Goal: Task Accomplishment & Management: Complete application form

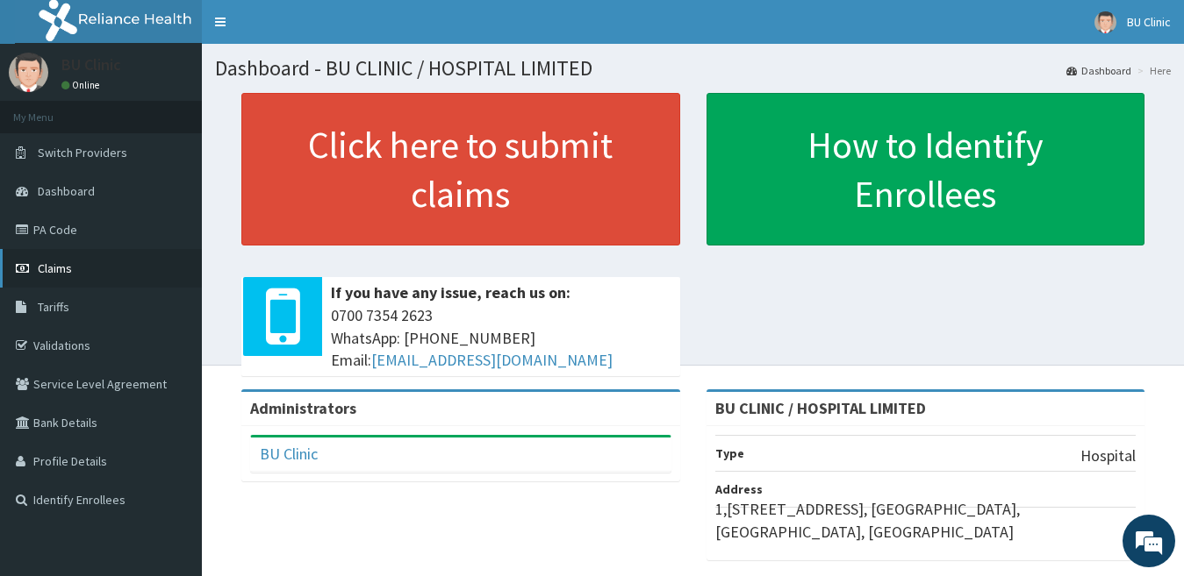
click at [72, 274] on link "Claims" at bounding box center [101, 268] width 202 height 39
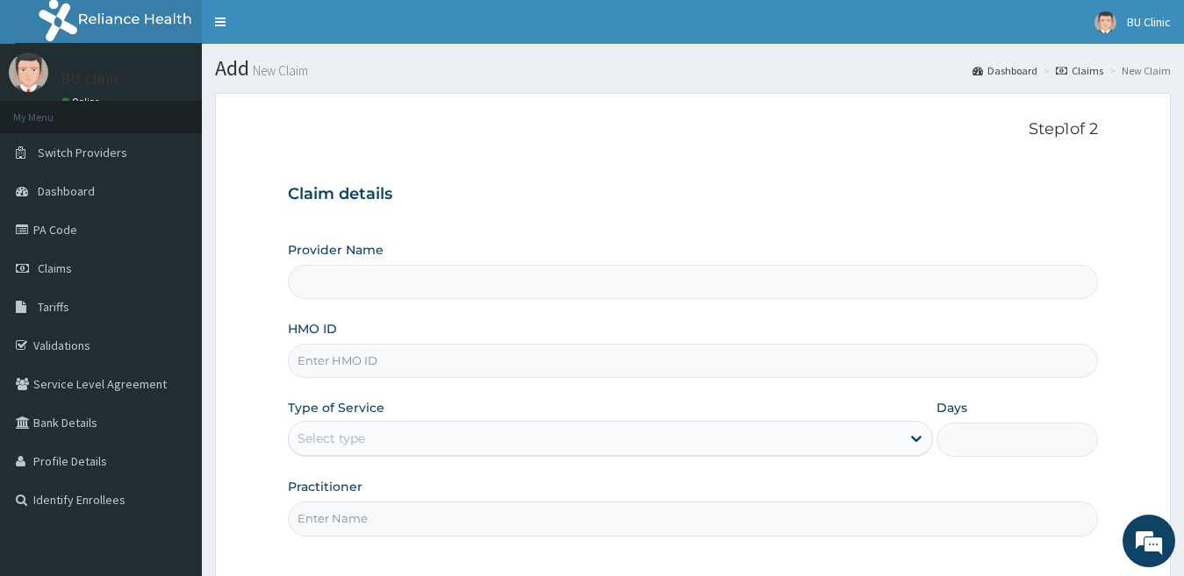
type input "BU CLINIC / HOSPITAL LIMITED"
click at [360, 351] on input "HMO ID" at bounding box center [693, 361] width 811 height 34
type input "FME/10041/B"
click at [914, 448] on div at bounding box center [916, 439] width 32 height 32
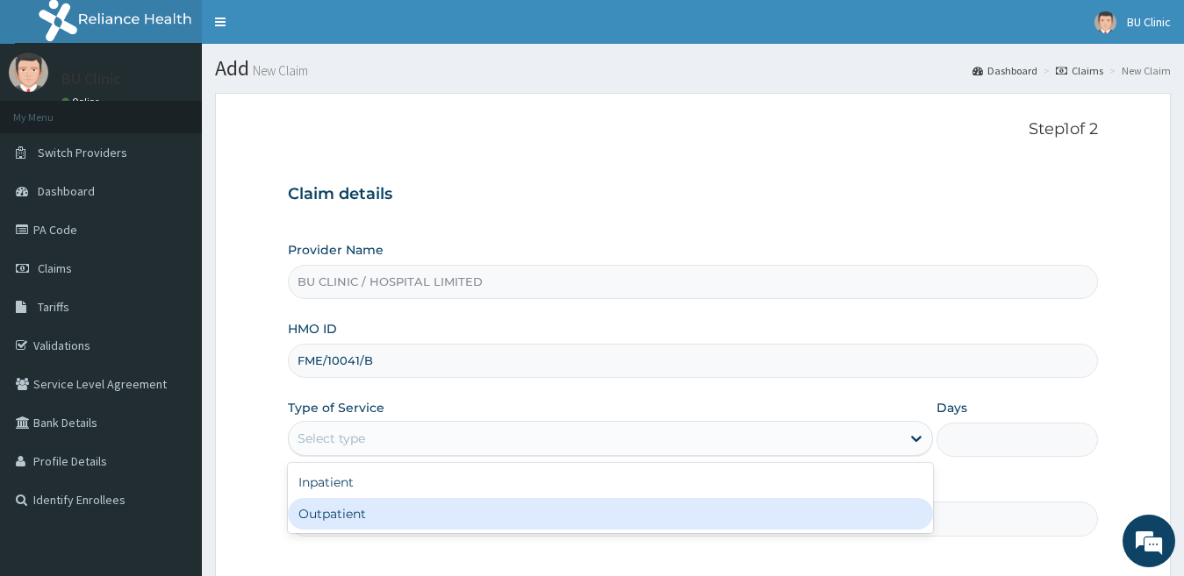
click at [847, 516] on div "Outpatient" at bounding box center [611, 514] width 646 height 32
type input "1"
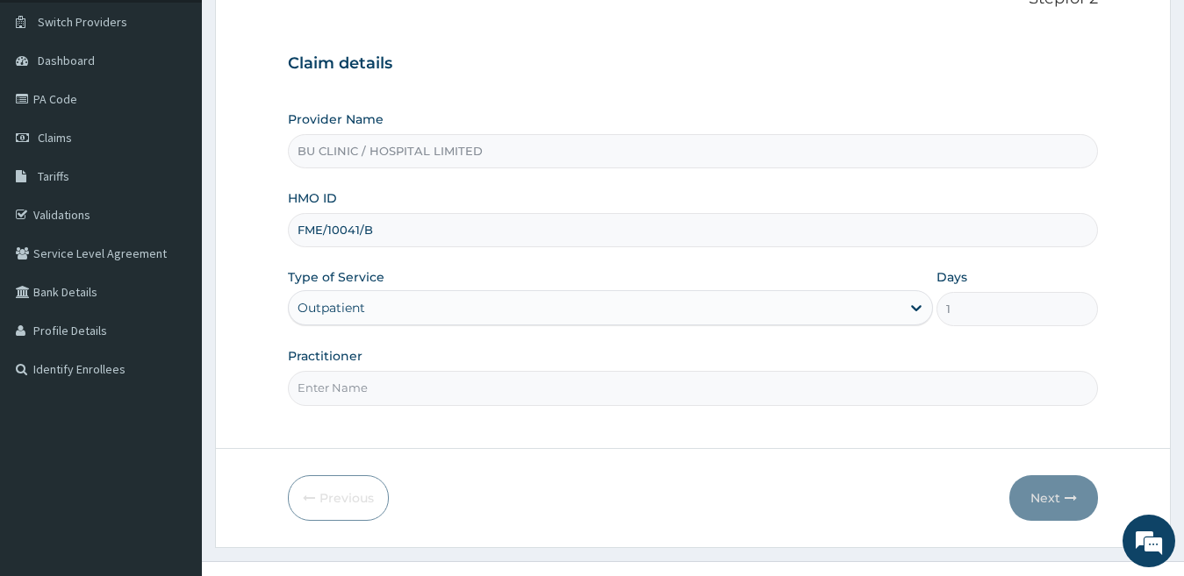
scroll to position [138, 0]
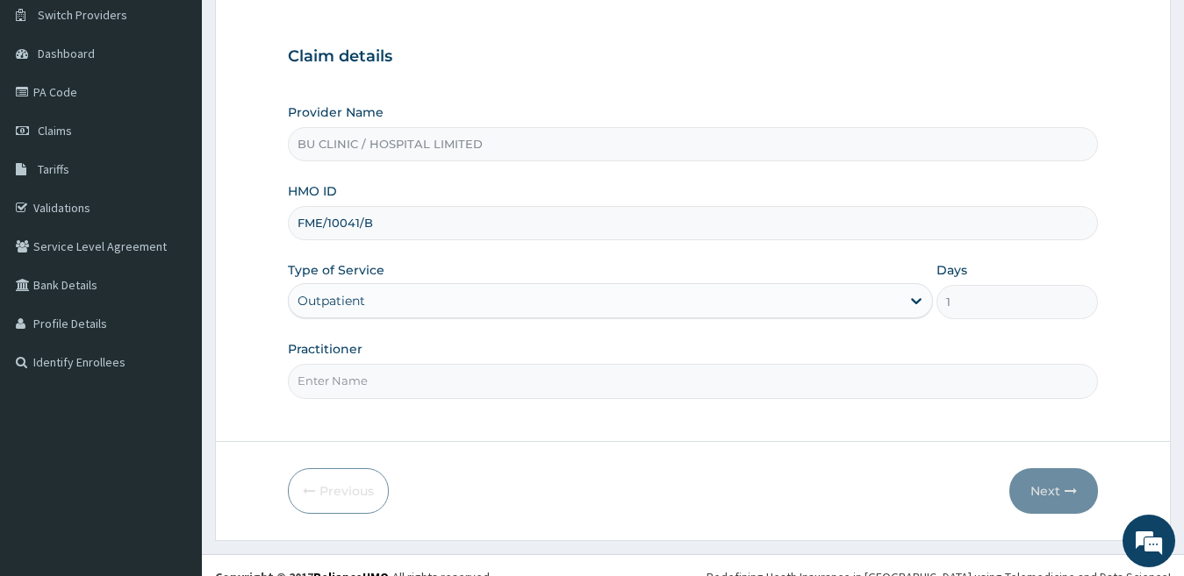
click at [407, 369] on input "Practitioner" at bounding box center [693, 381] width 811 height 34
type input "DR ROTU"
click at [1060, 490] on button "Next" at bounding box center [1053, 492] width 89 height 46
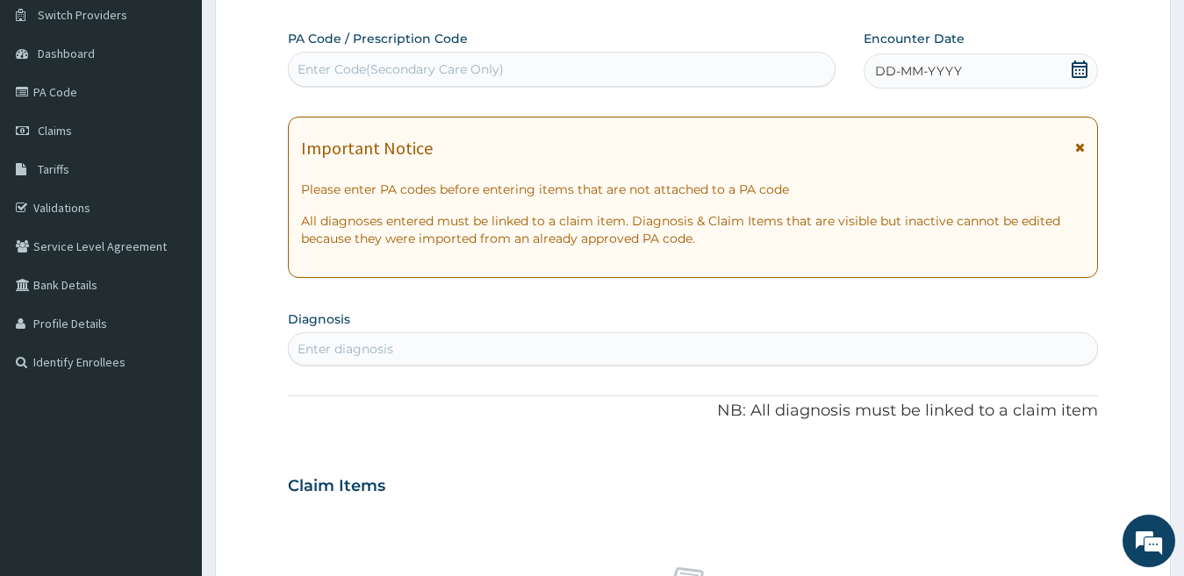
click at [1075, 69] on icon at bounding box center [1079, 70] width 18 height 18
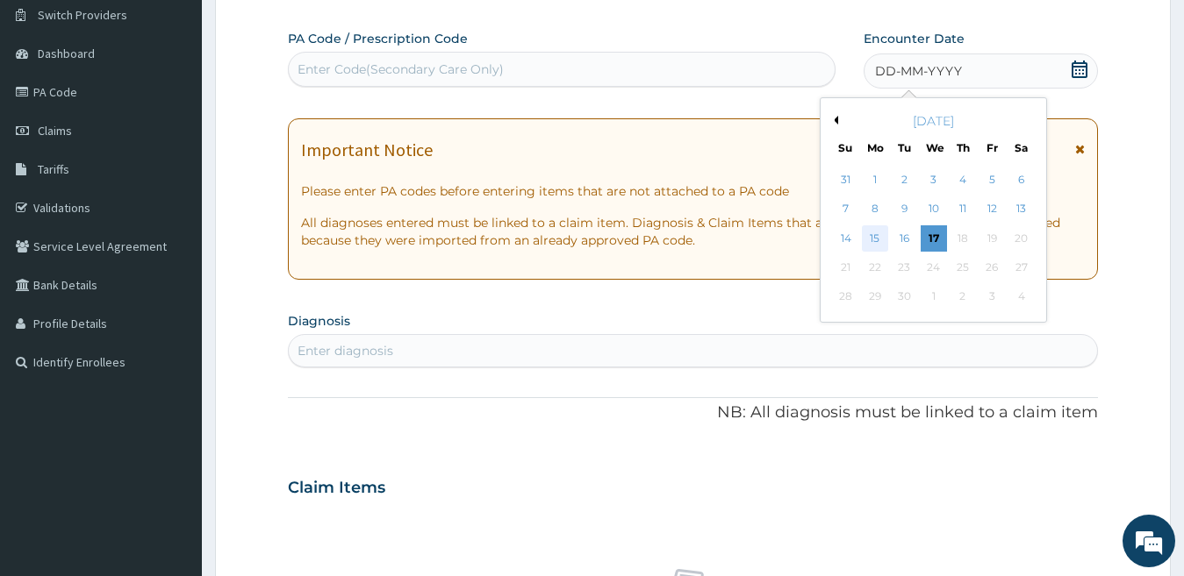
click at [874, 238] on div "15" at bounding box center [875, 238] width 26 height 26
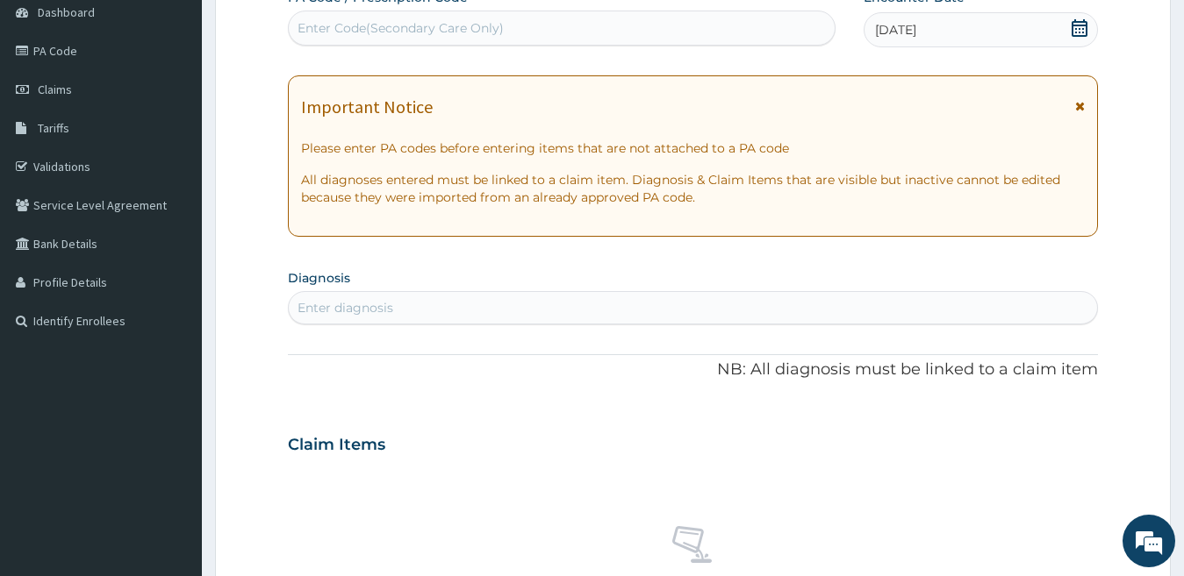
scroll to position [183, 0]
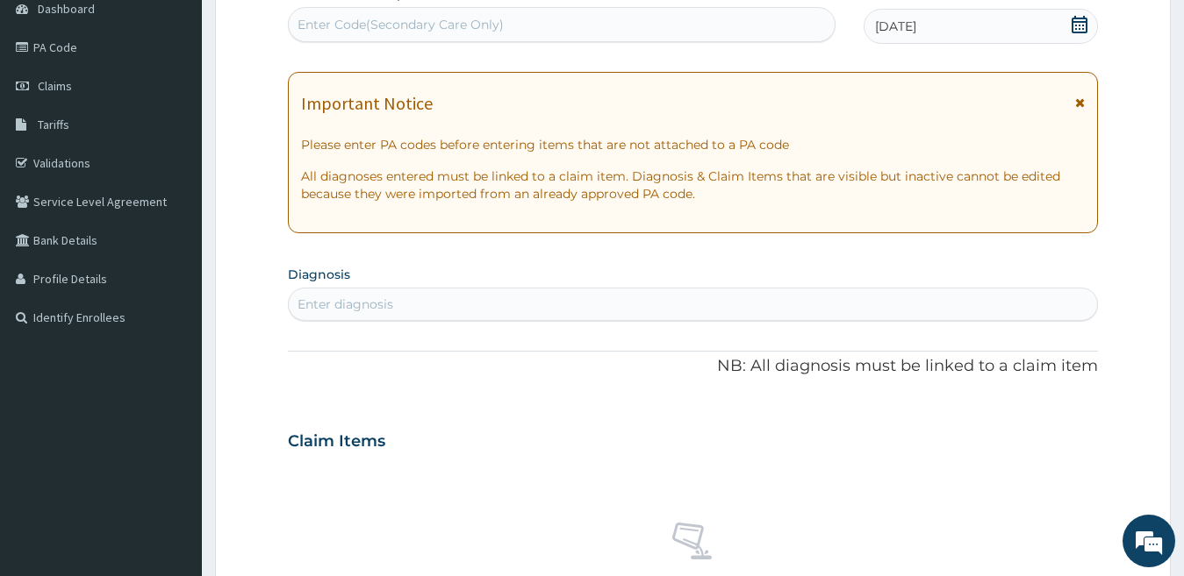
click at [412, 293] on div "Enter diagnosis" at bounding box center [693, 304] width 809 height 28
type input "[MEDICAL_DATA]"
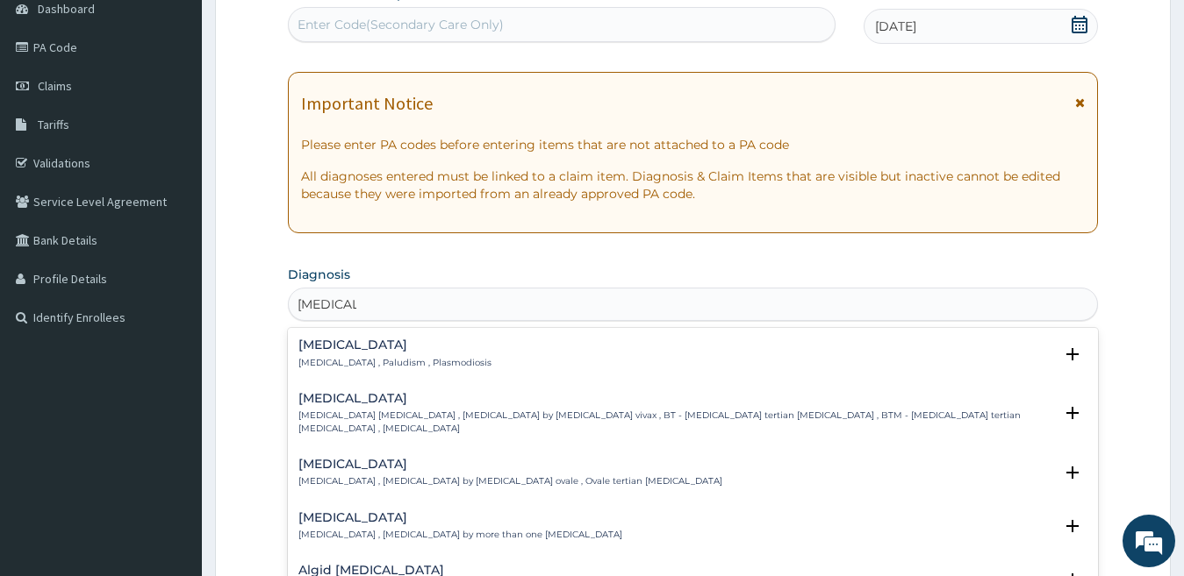
click at [322, 354] on div "[MEDICAL_DATA] [MEDICAL_DATA] , Paludism , Plasmodiosis" at bounding box center [394, 354] width 193 height 31
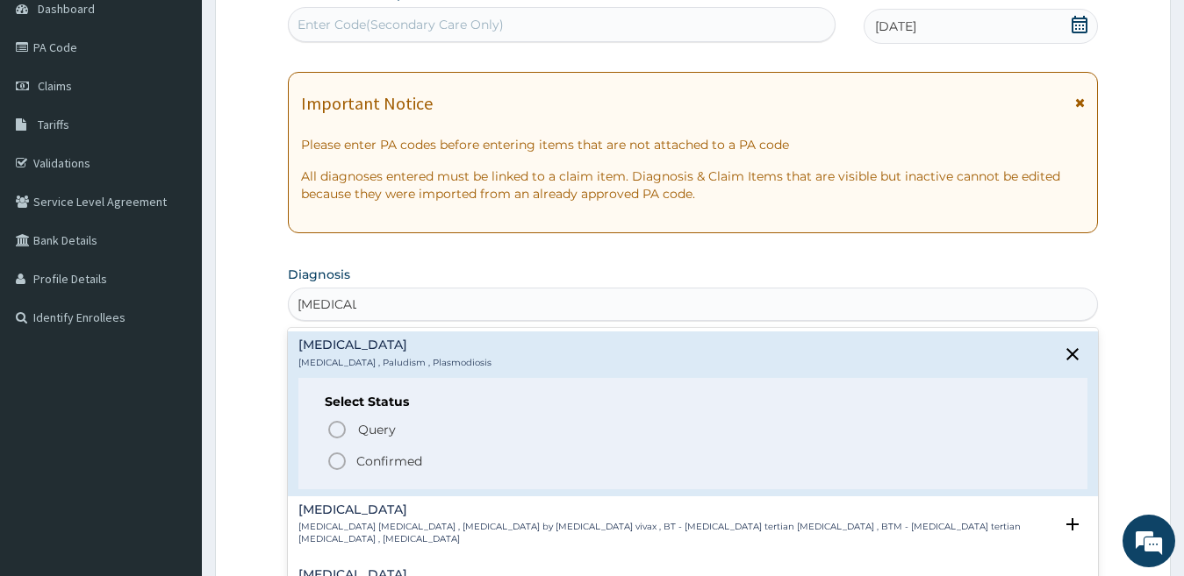
click at [339, 463] on icon "status option filled" at bounding box center [336, 461] width 21 height 21
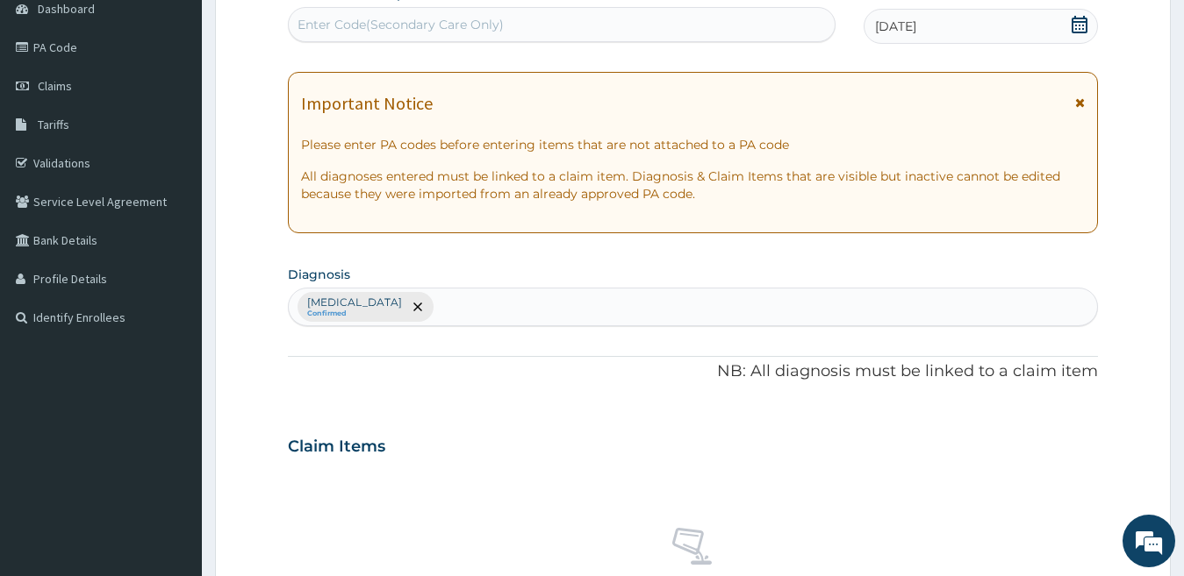
type input "I"
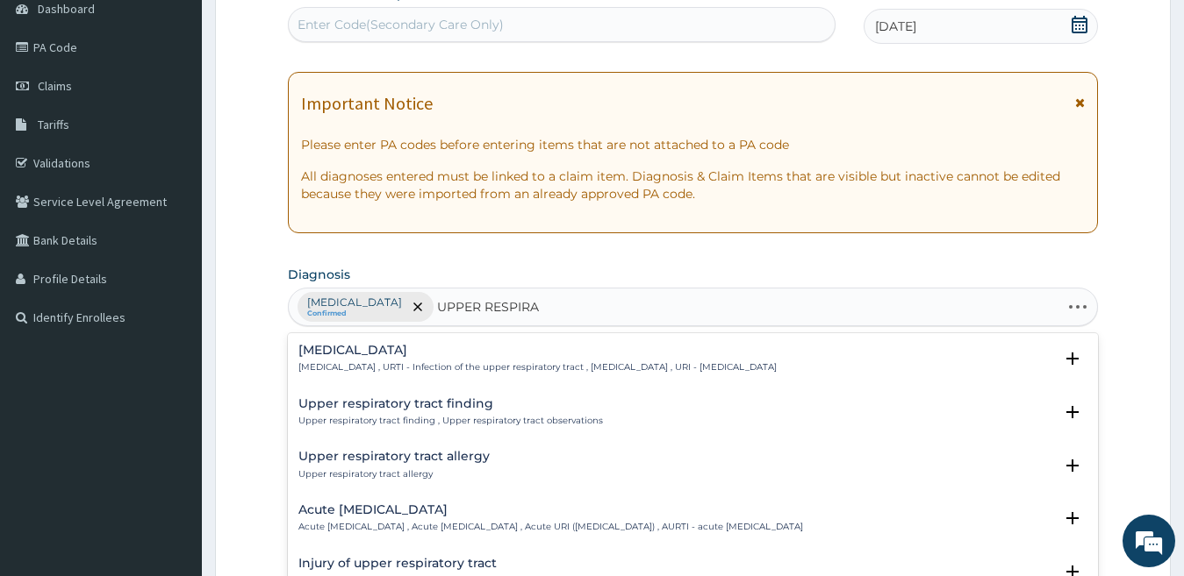
type input "UPPER RESPIRAT"
click at [361, 353] on h4 "[MEDICAL_DATA]" at bounding box center [537, 350] width 478 height 13
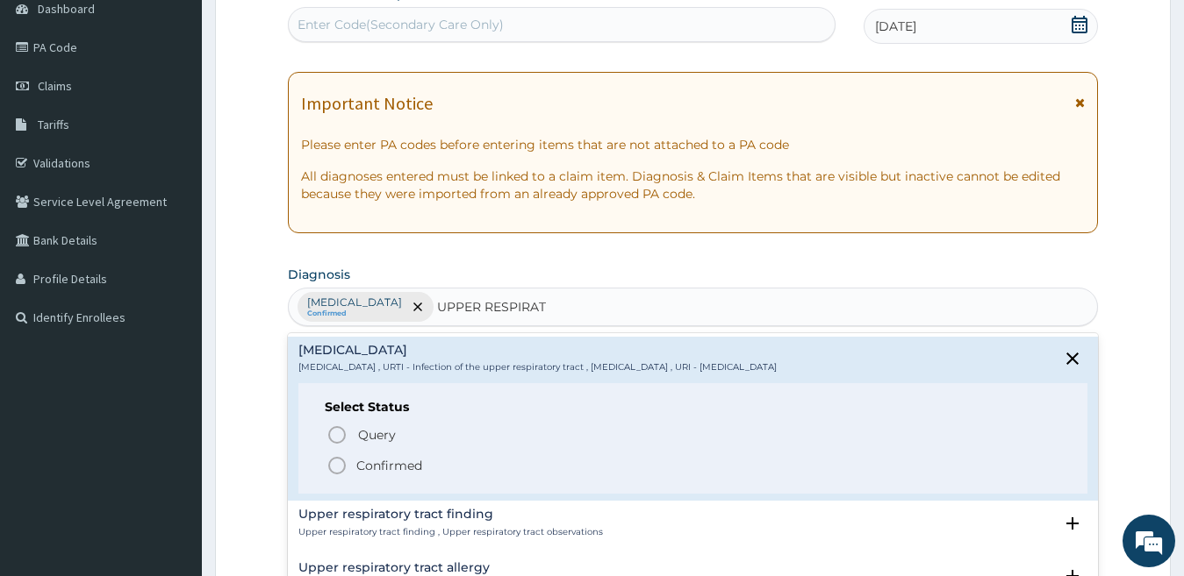
click at [340, 462] on icon "status option filled" at bounding box center [336, 465] width 21 height 21
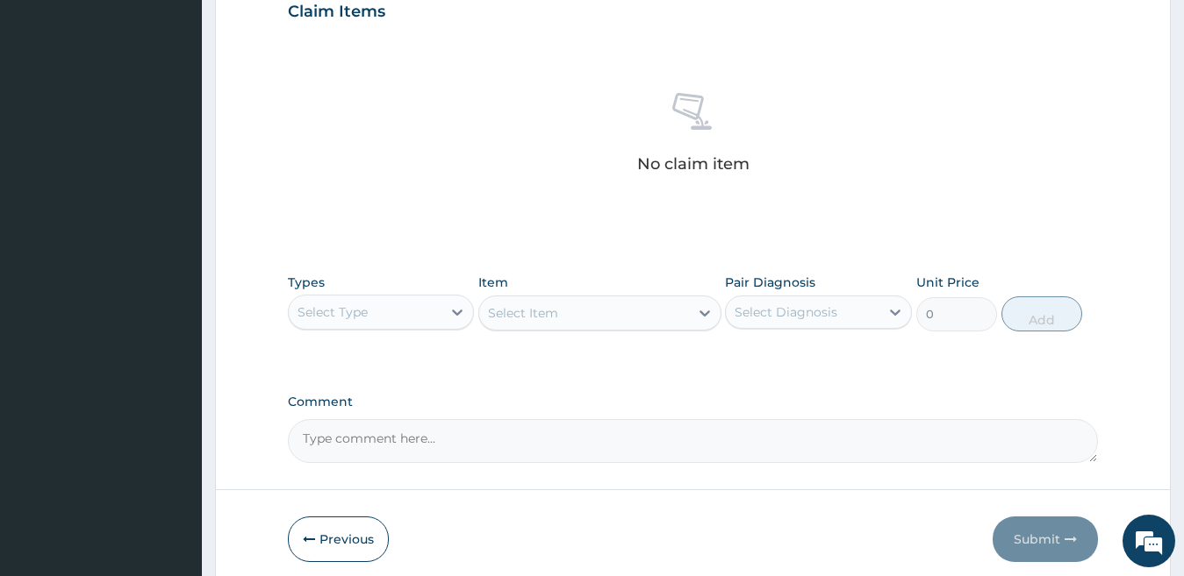
scroll to position [654, 0]
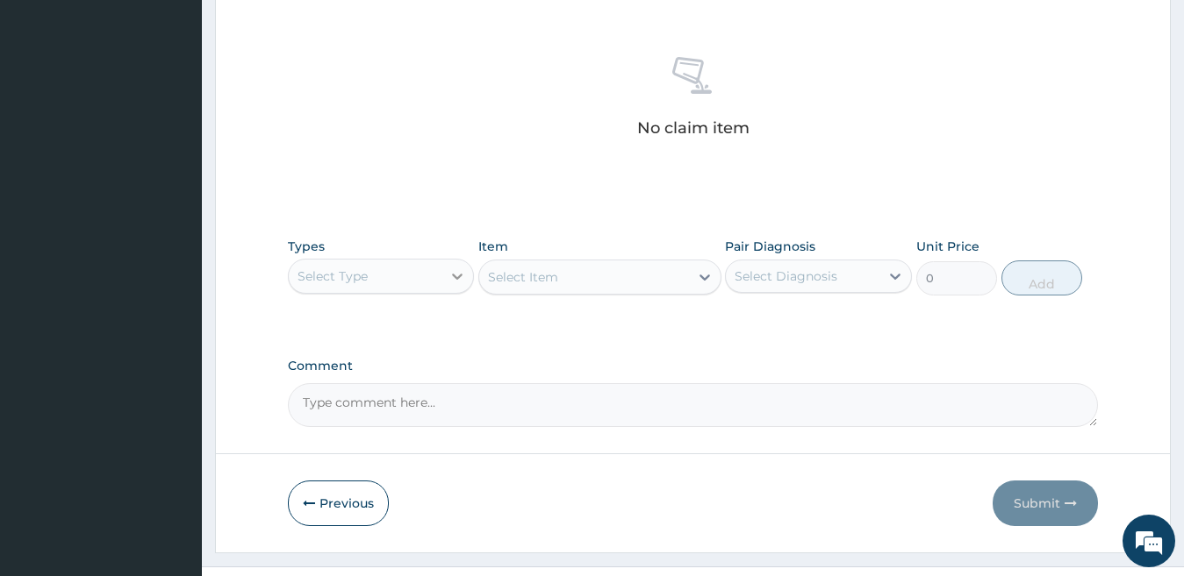
click at [456, 278] on icon at bounding box center [457, 277] width 11 height 6
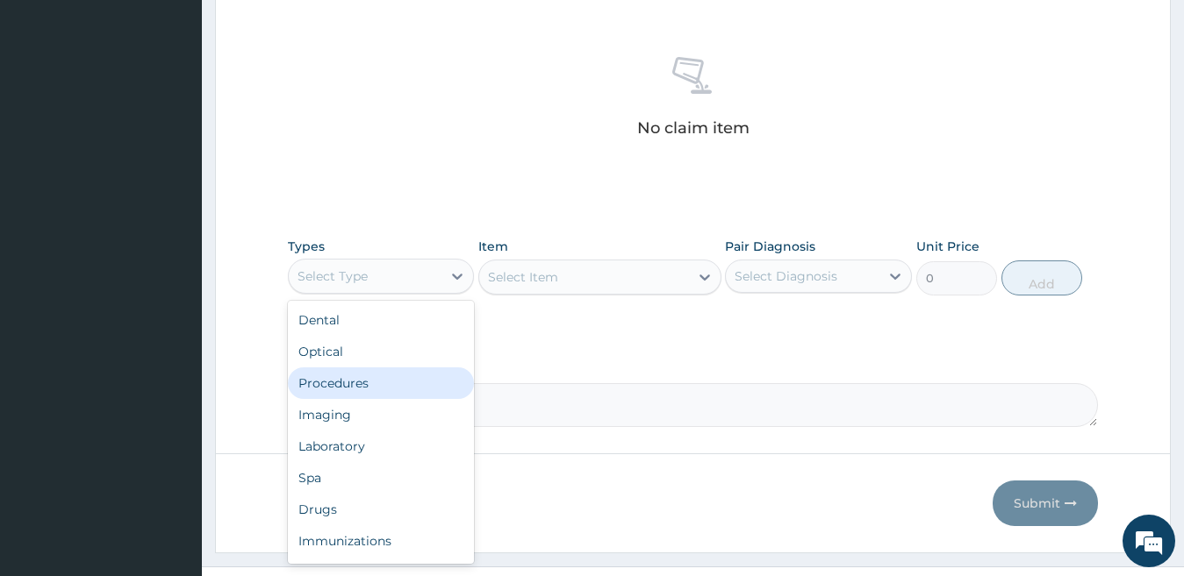
click at [360, 391] on div "Procedures" at bounding box center [381, 384] width 187 height 32
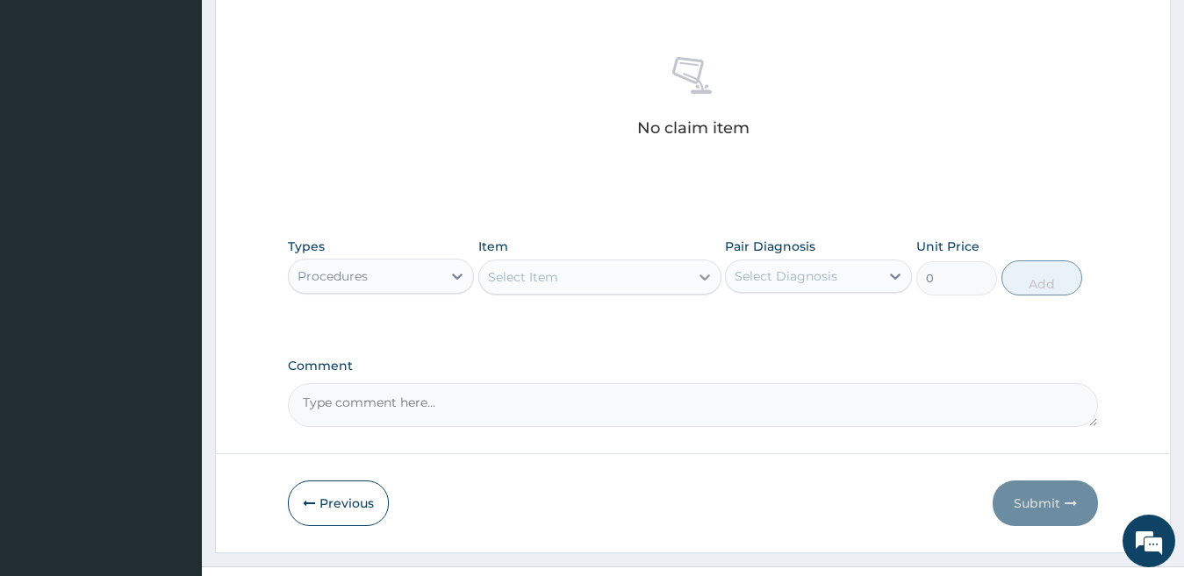
click at [699, 284] on icon at bounding box center [705, 277] width 18 height 18
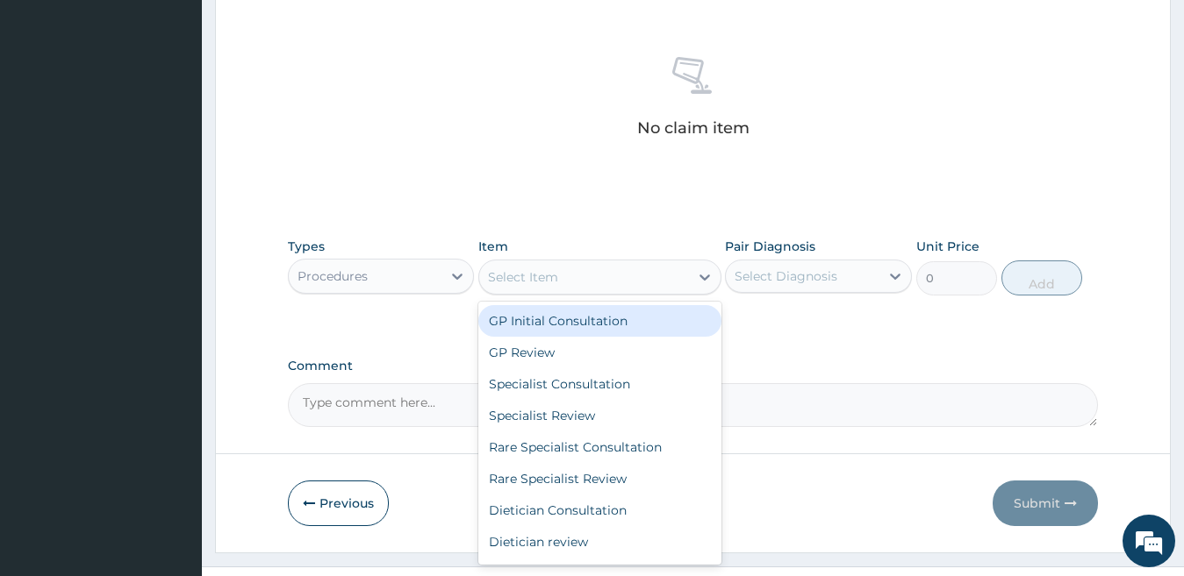
click at [621, 330] on div "GP Initial Consultation" at bounding box center [599, 321] width 243 height 32
type input "1000"
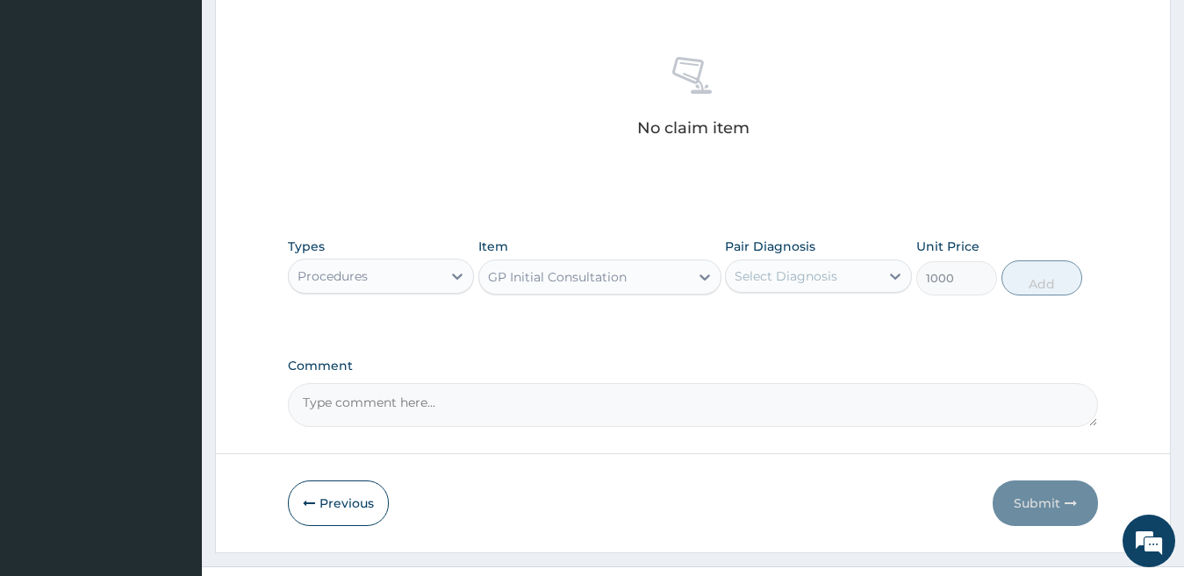
click at [877, 275] on div "Select Diagnosis" at bounding box center [803, 276] width 154 height 28
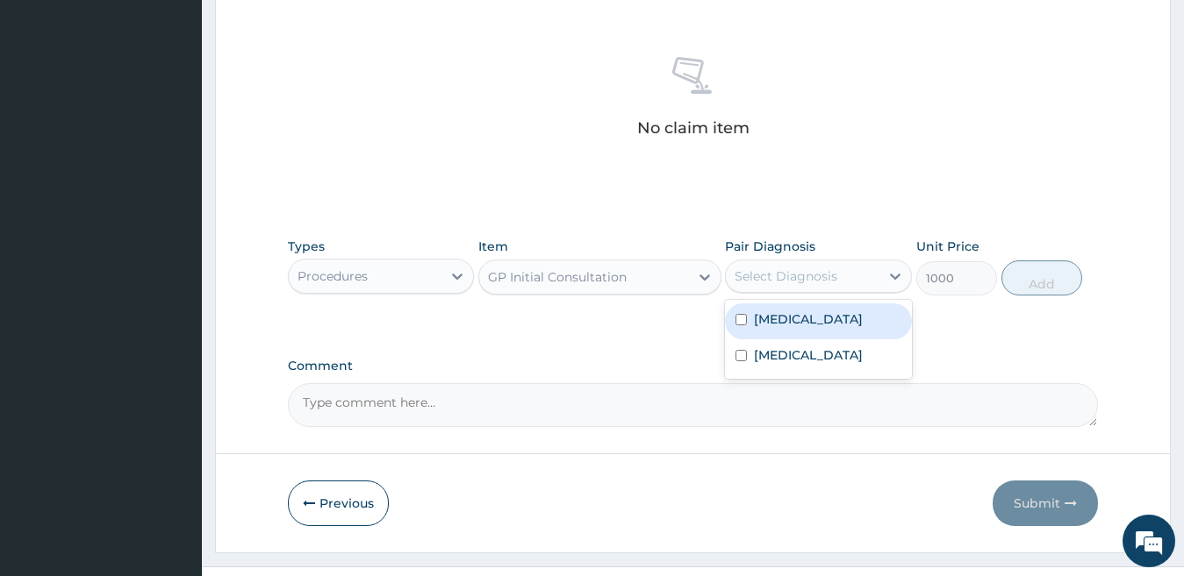
click at [841, 330] on div "[MEDICAL_DATA]" at bounding box center [818, 322] width 187 height 36
checkbox input "true"
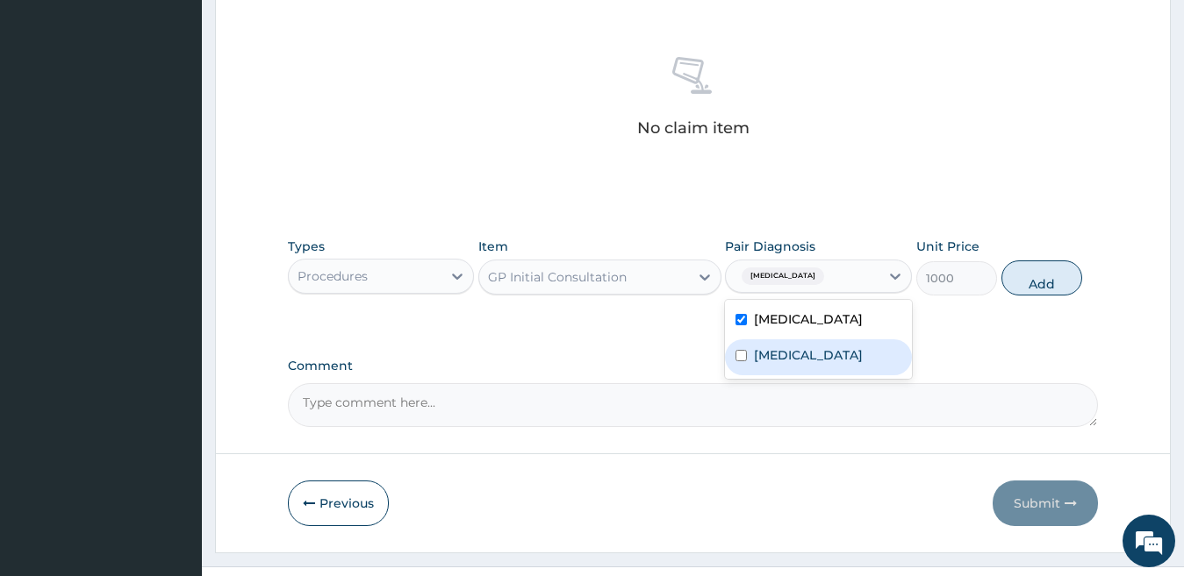
click at [830, 357] on label "[MEDICAL_DATA]" at bounding box center [808, 356] width 109 height 18
checkbox input "true"
click at [1040, 288] on button "Add" at bounding box center [1041, 278] width 81 height 35
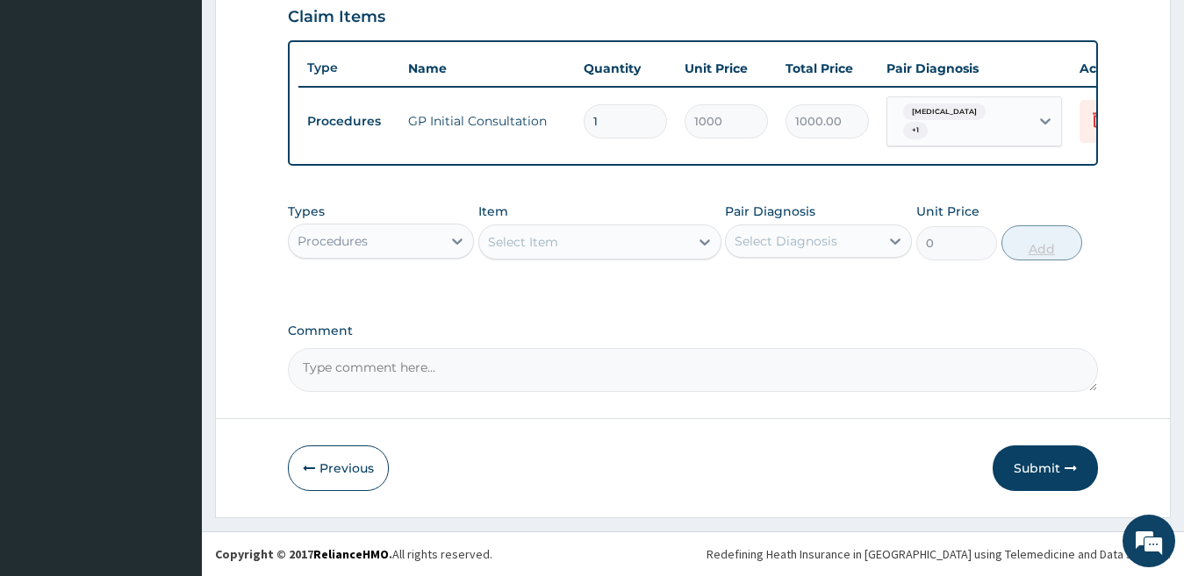
scroll to position [620, 0]
click at [454, 242] on icon at bounding box center [457, 242] width 18 height 18
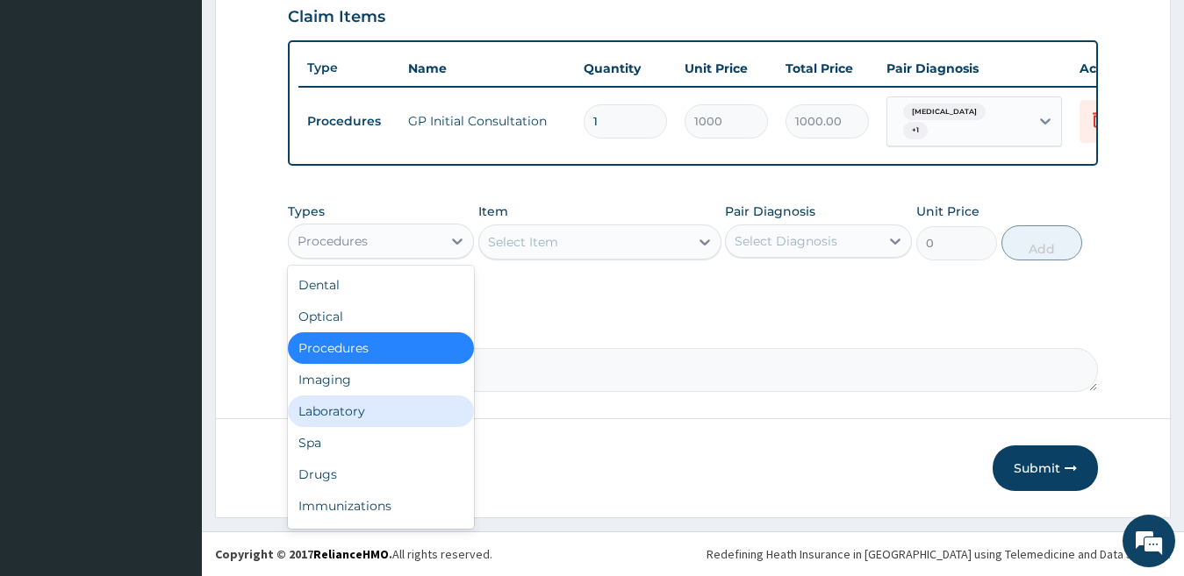
click at [353, 411] on div "Laboratory" at bounding box center [381, 412] width 187 height 32
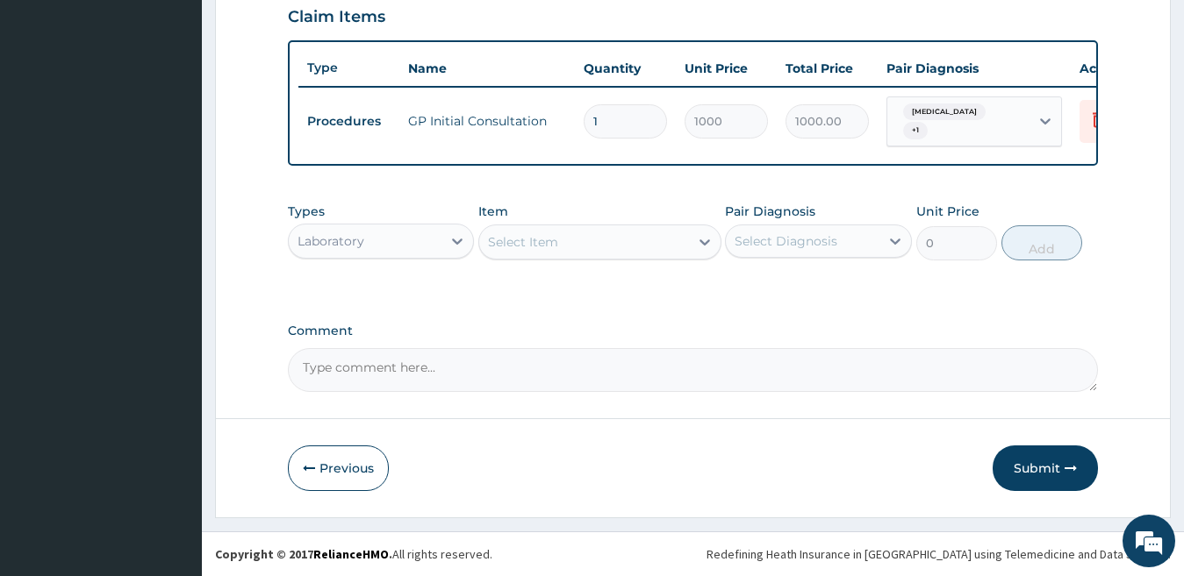
click at [668, 242] on div "Select Item" at bounding box center [584, 242] width 210 height 28
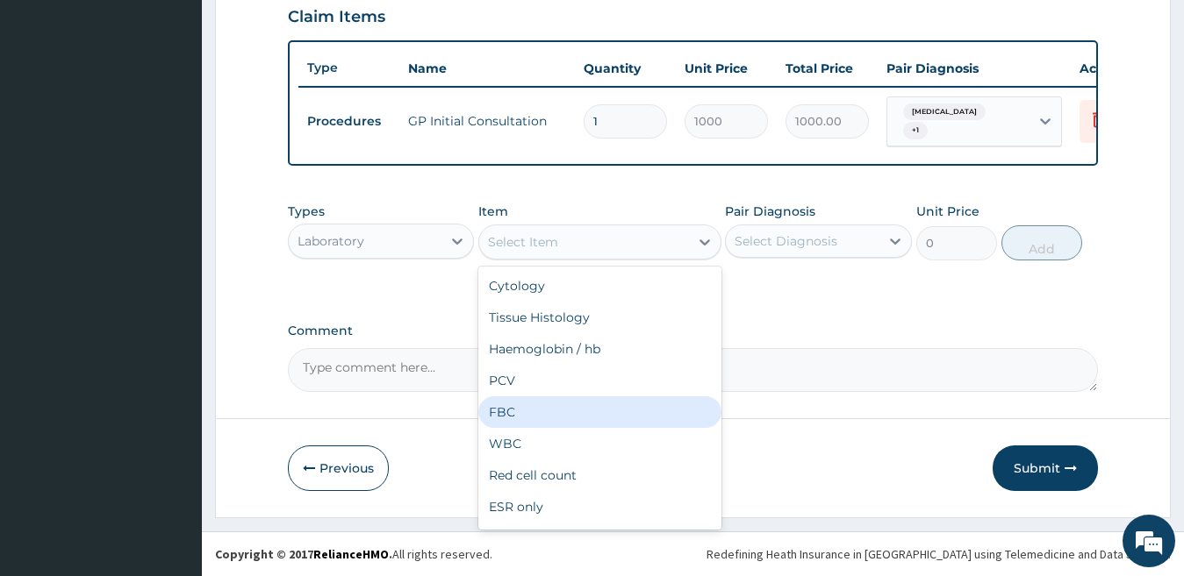
click at [524, 408] on div "FBC" at bounding box center [599, 413] width 243 height 32
type input "700"
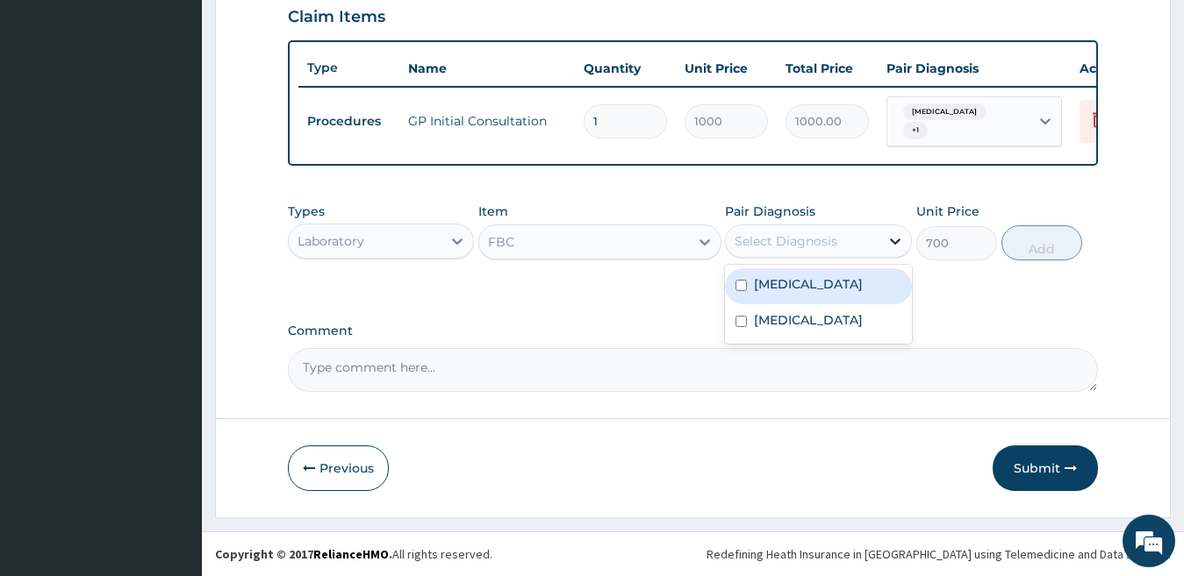
click at [884, 241] on div at bounding box center [895, 241] width 32 height 32
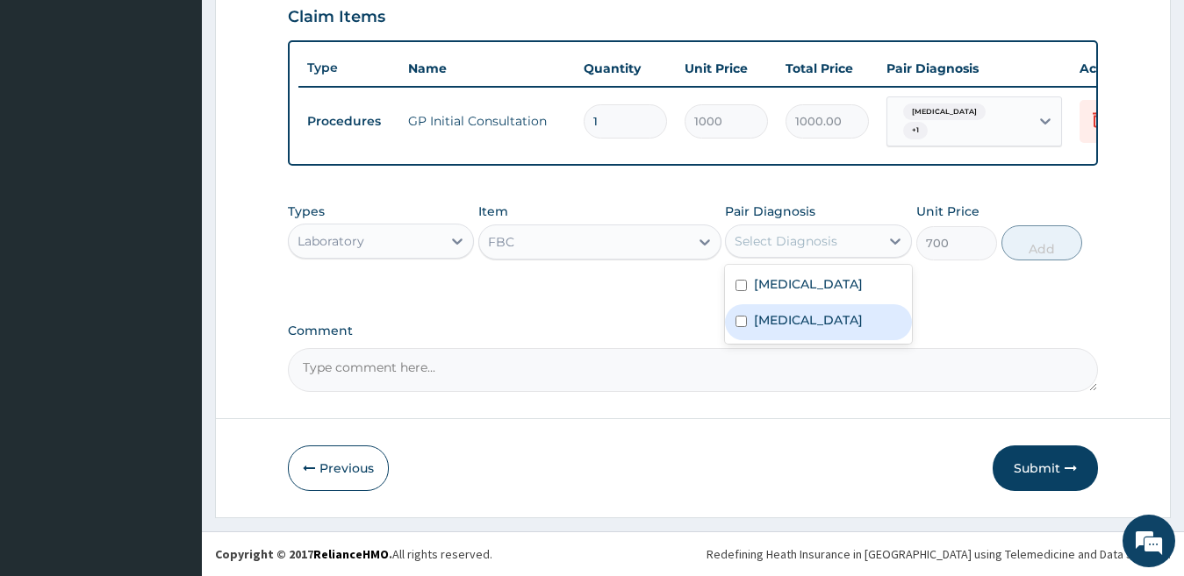
click at [830, 329] on label "[MEDICAL_DATA]" at bounding box center [808, 320] width 109 height 18
checkbox input "true"
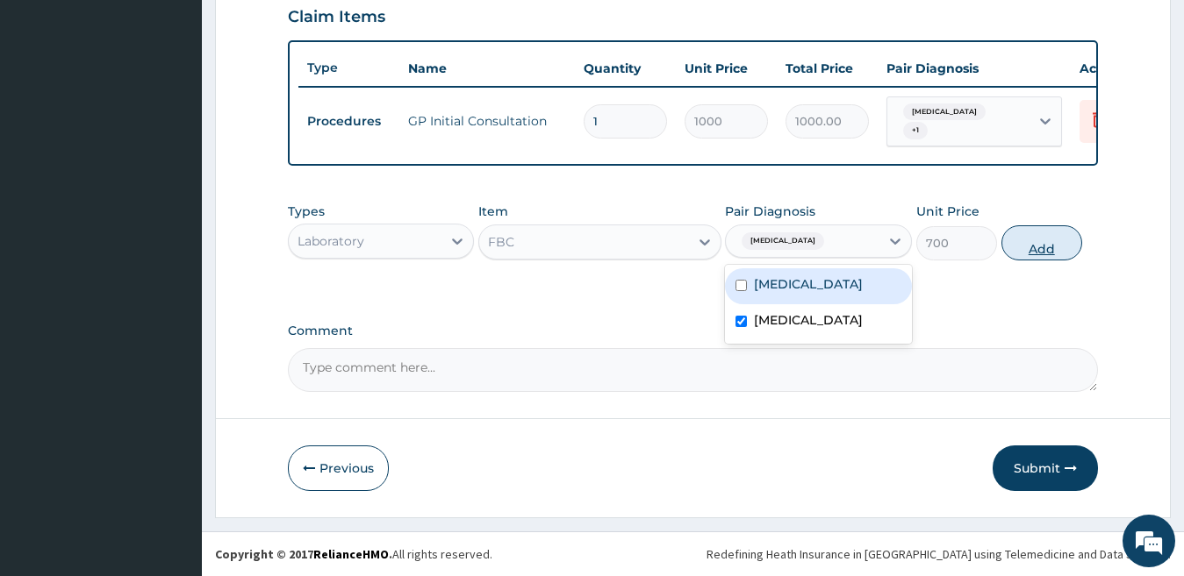
click at [1032, 237] on button "Add" at bounding box center [1041, 242] width 81 height 35
type input "0"
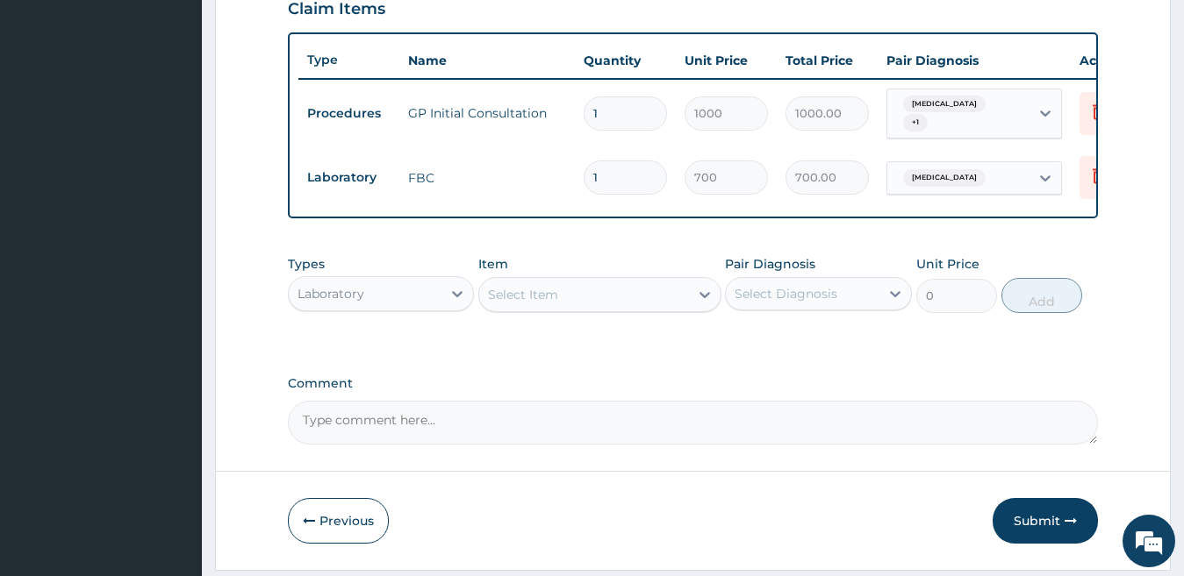
click at [554, 304] on div "Select Item" at bounding box center [523, 295] width 70 height 18
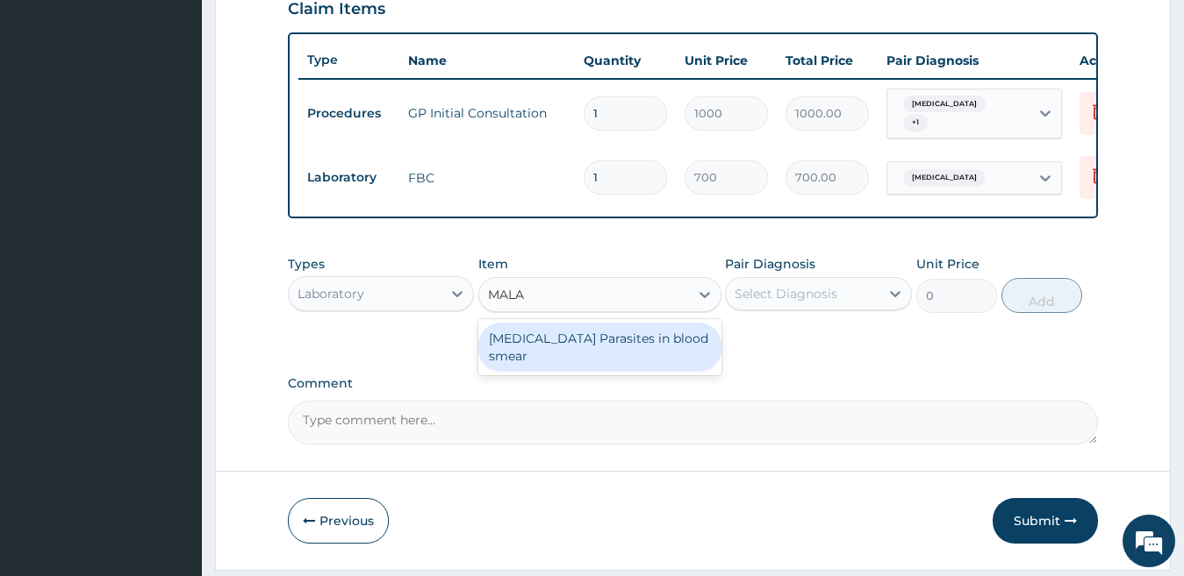
type input "MALAR"
click at [573, 344] on div "[MEDICAL_DATA] Parasites in blood smear" at bounding box center [599, 347] width 243 height 49
type input "600"
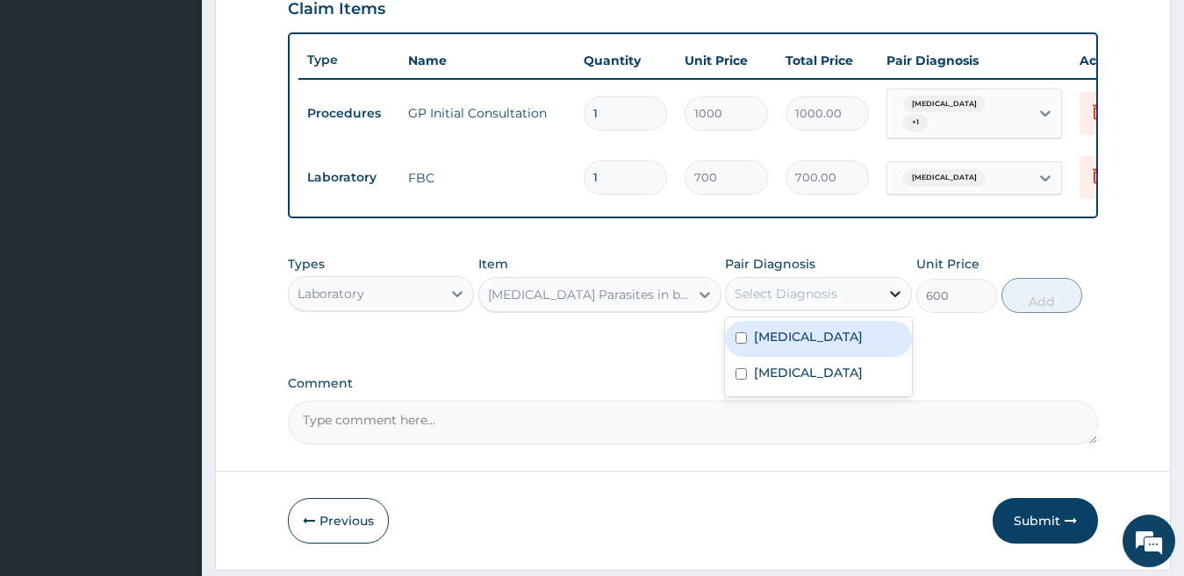
click at [886, 303] on icon at bounding box center [895, 294] width 18 height 18
click at [844, 346] on div "[MEDICAL_DATA]" at bounding box center [818, 339] width 187 height 36
checkbox input "true"
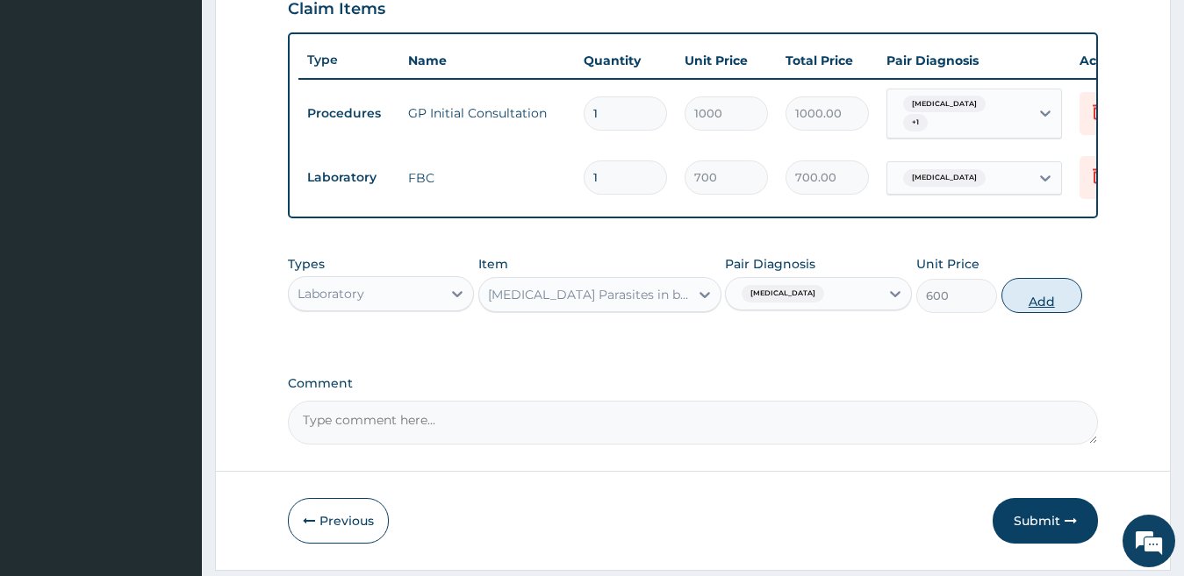
click at [1041, 304] on button "Add" at bounding box center [1041, 295] width 81 height 35
type input "0"
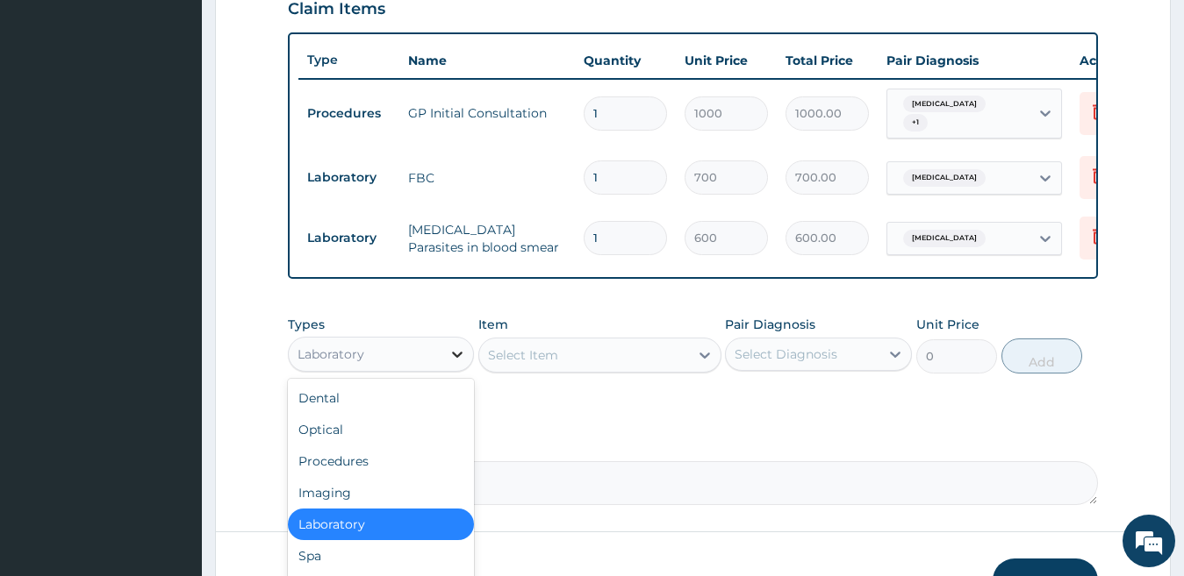
click at [465, 363] on icon at bounding box center [457, 355] width 18 height 18
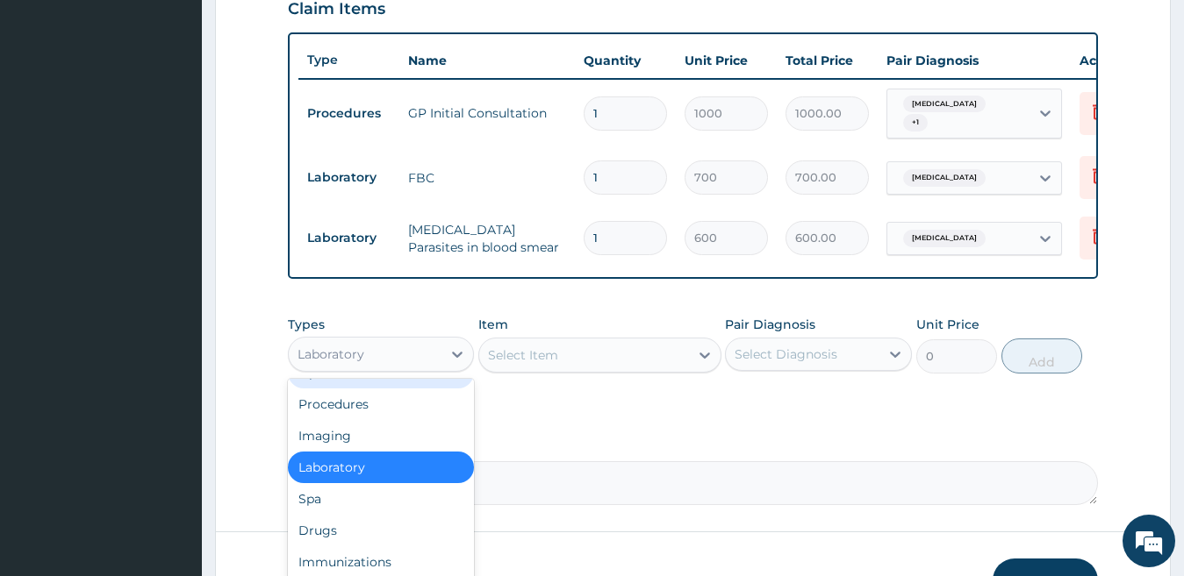
scroll to position [60, 0]
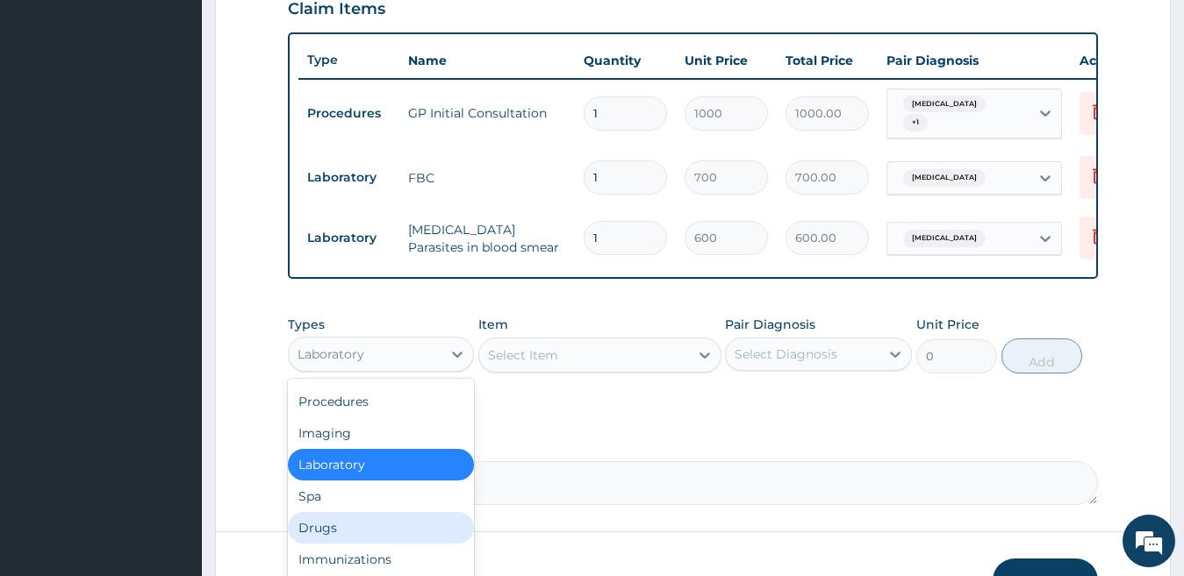
click at [331, 544] on div "Drugs" at bounding box center [381, 528] width 187 height 32
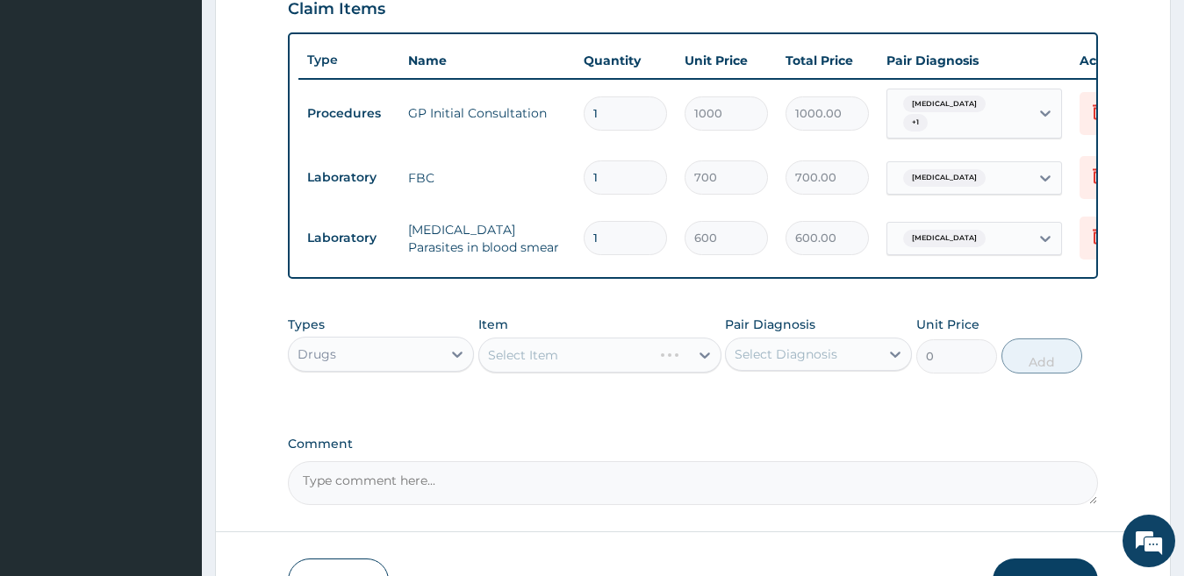
click at [599, 353] on div "Select Item" at bounding box center [599, 355] width 243 height 35
click at [702, 354] on icon at bounding box center [705, 356] width 18 height 18
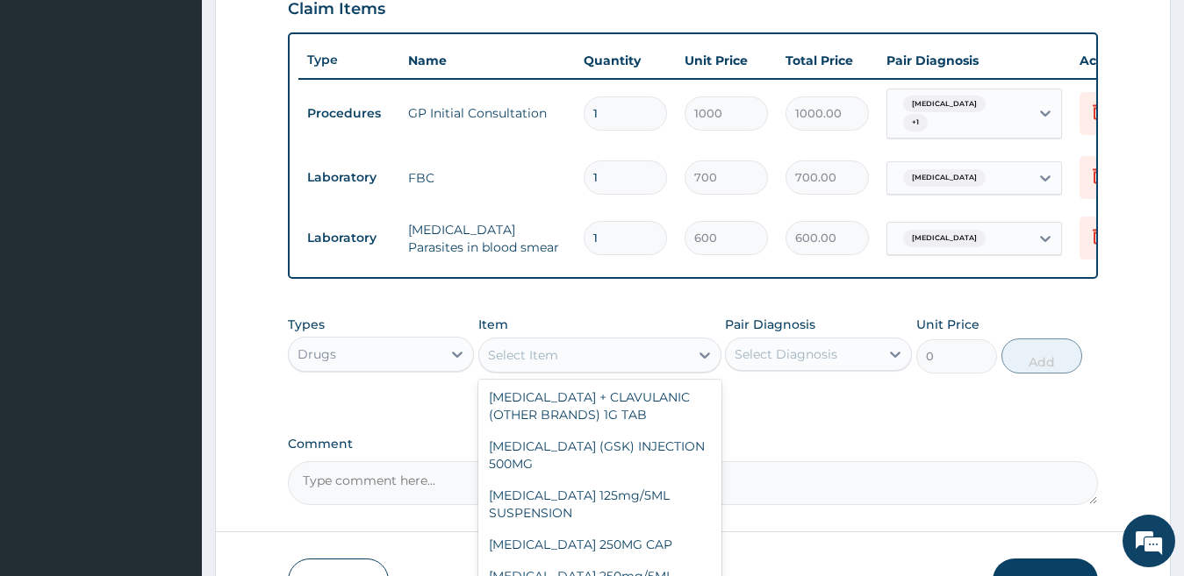
scroll to position [2631, 0]
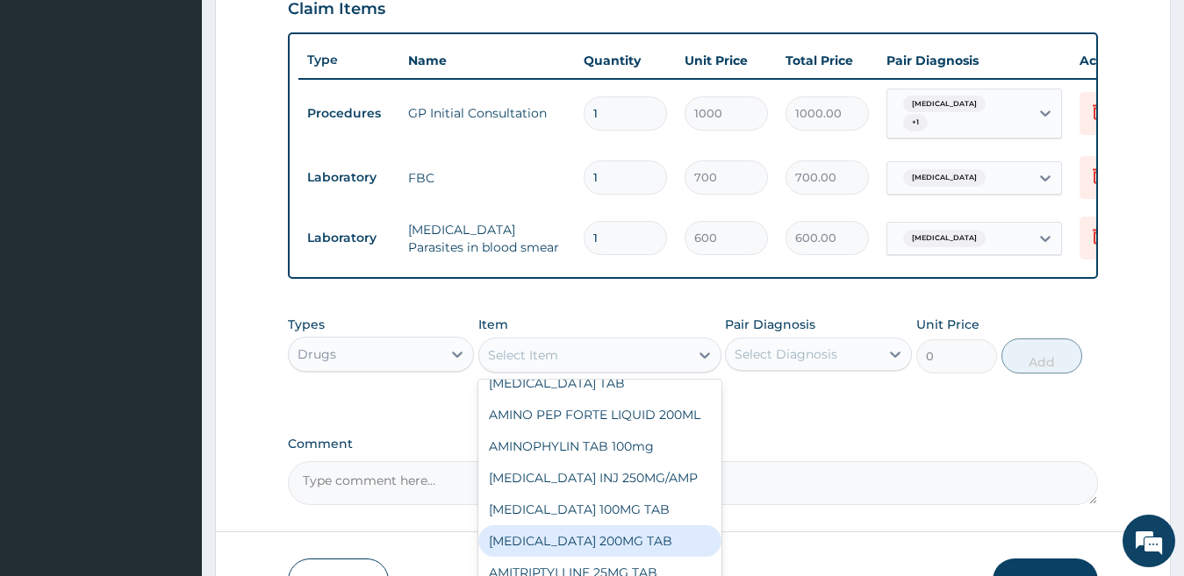
click at [546, 364] on div "Select Item" at bounding box center [523, 356] width 70 height 18
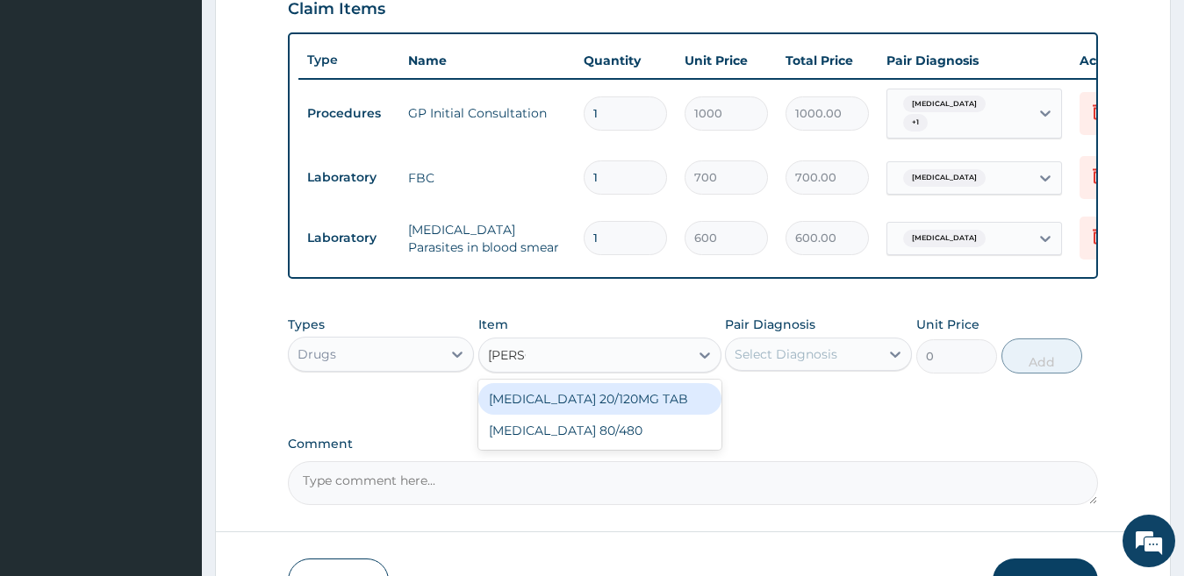
type input "COART"
click at [550, 404] on div "[MEDICAL_DATA] 20/120MG TAB" at bounding box center [599, 399] width 243 height 32
type input "45"
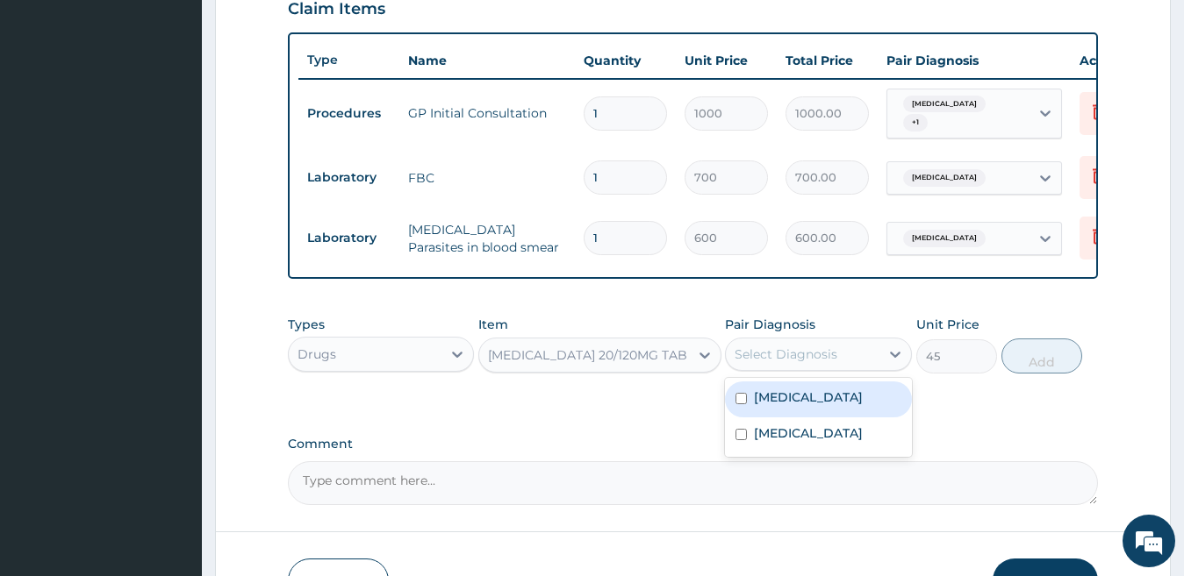
click at [820, 363] on div "Select Diagnosis" at bounding box center [785, 355] width 103 height 18
click at [794, 405] on label "[MEDICAL_DATA]" at bounding box center [808, 398] width 109 height 18
checkbox input "true"
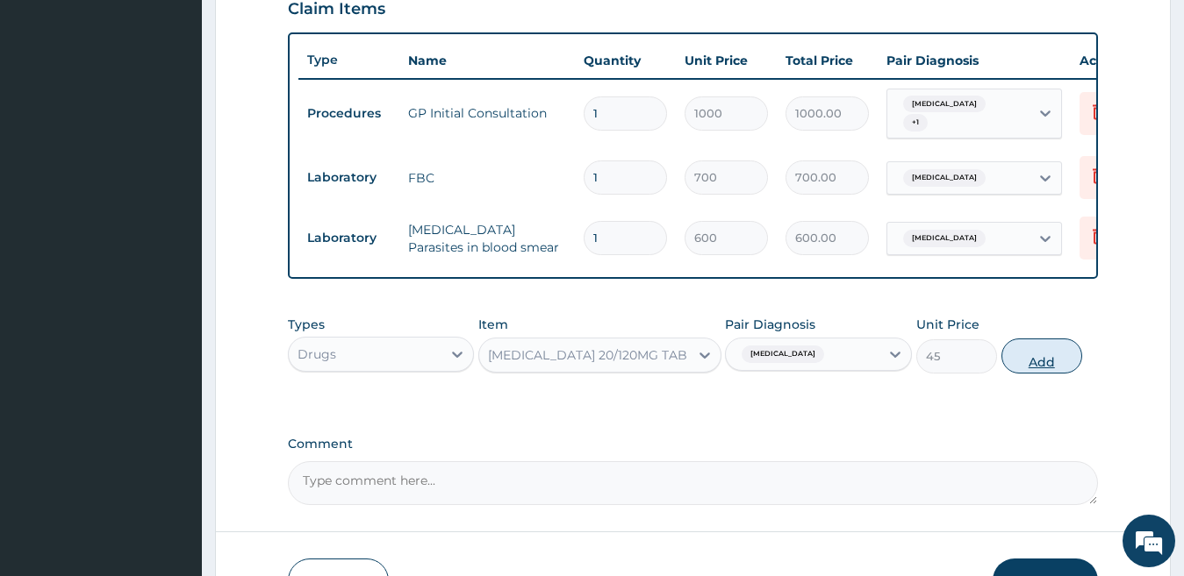
click at [1041, 361] on button "Add" at bounding box center [1041, 356] width 81 height 35
type input "0"
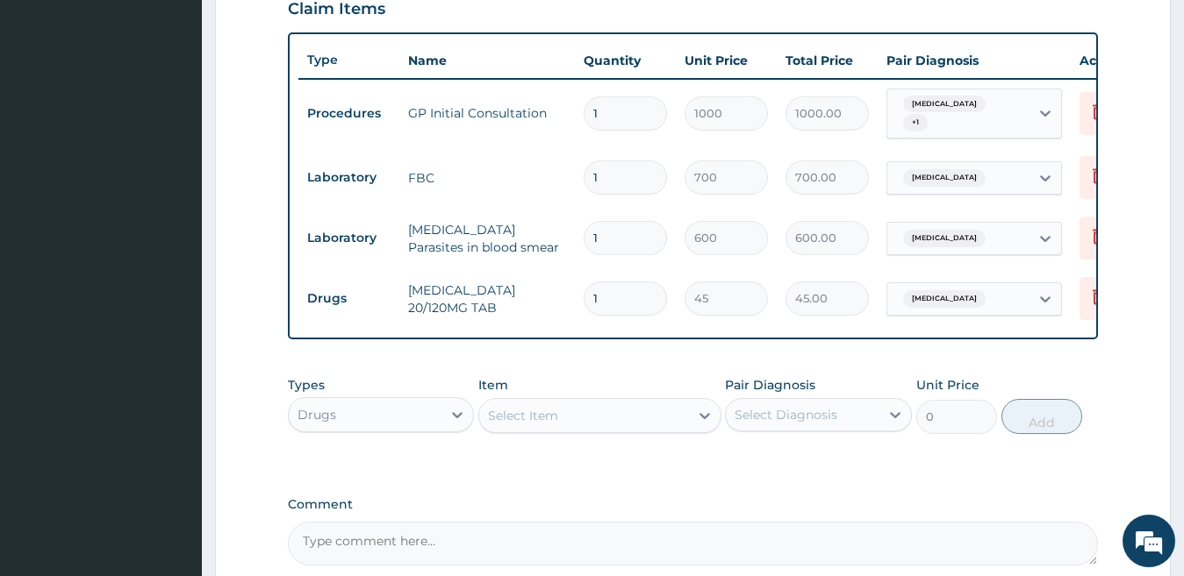
type input "0.00"
type input "2"
type input "90.00"
type input "24"
type input "1080.00"
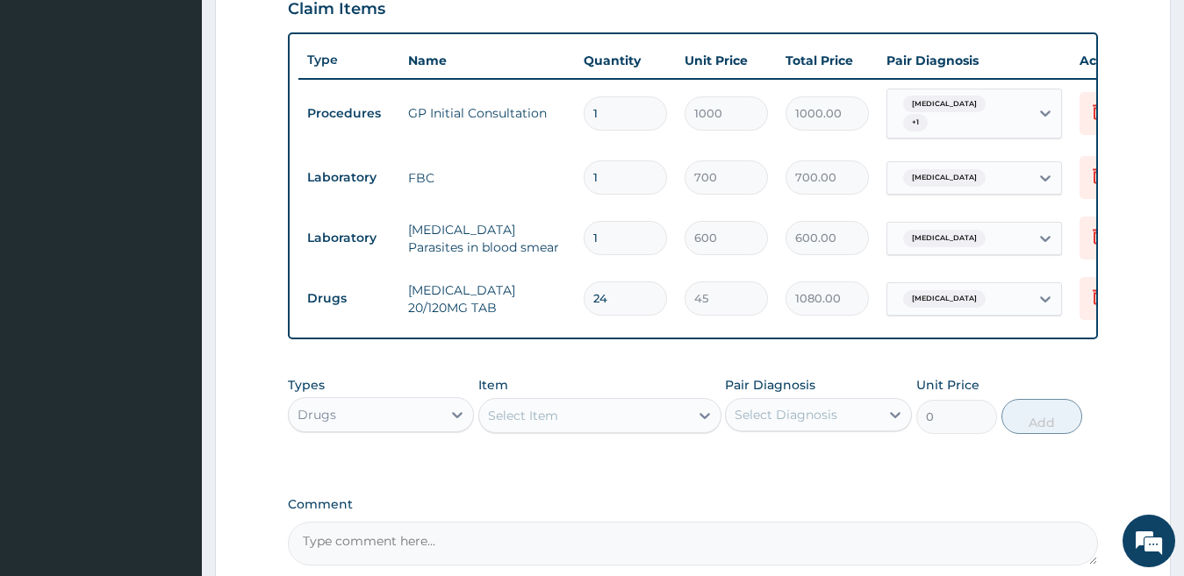
type input "24"
click at [678, 427] on div "Select Item" at bounding box center [584, 416] width 210 height 28
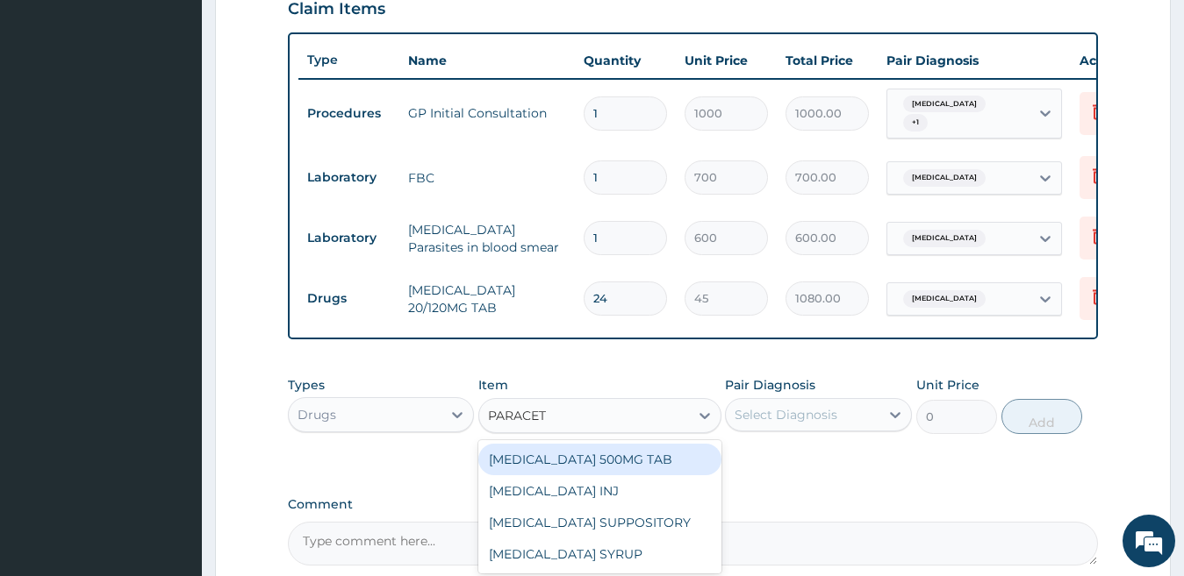
type input "PARACETA"
click at [667, 459] on div "[MEDICAL_DATA] 500MG TAB" at bounding box center [599, 460] width 243 height 32
type input "90"
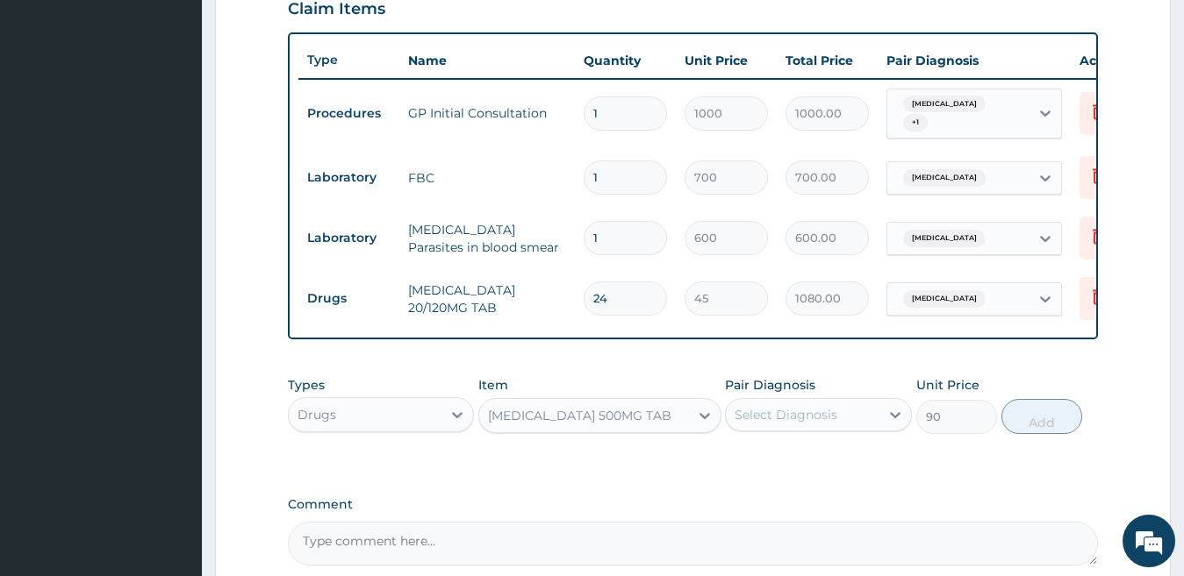
click at [838, 424] on div "Select Diagnosis" at bounding box center [803, 415] width 154 height 28
click at [809, 468] on div "[MEDICAL_DATA]" at bounding box center [818, 460] width 187 height 36
checkbox input "true"
click at [1013, 423] on button "Add" at bounding box center [1041, 416] width 81 height 35
type input "0"
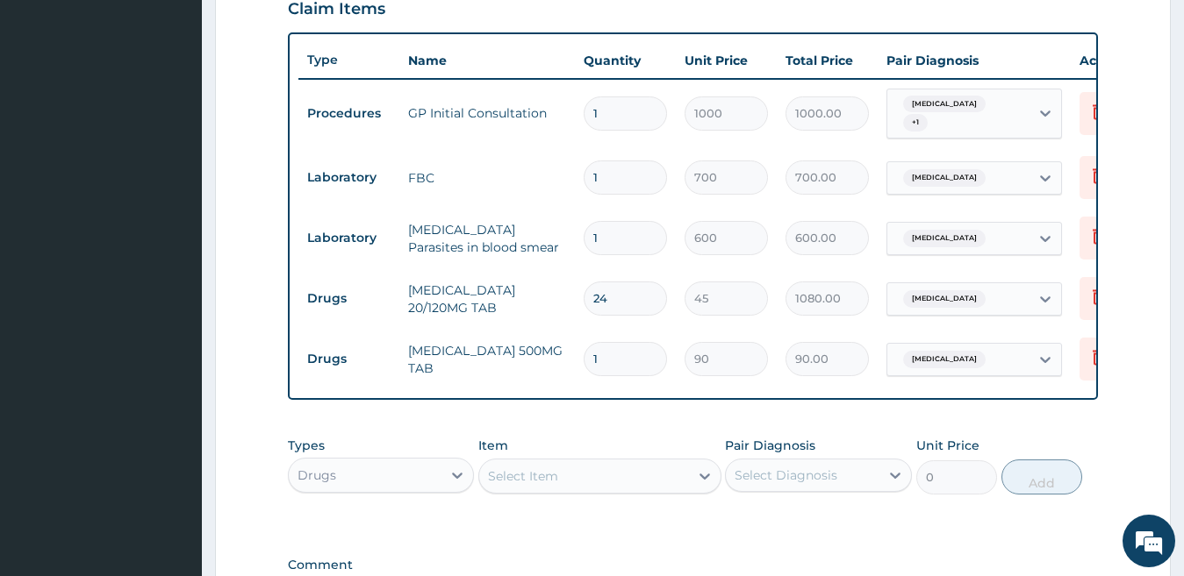
type input "0.00"
type input "3"
type input "270.00"
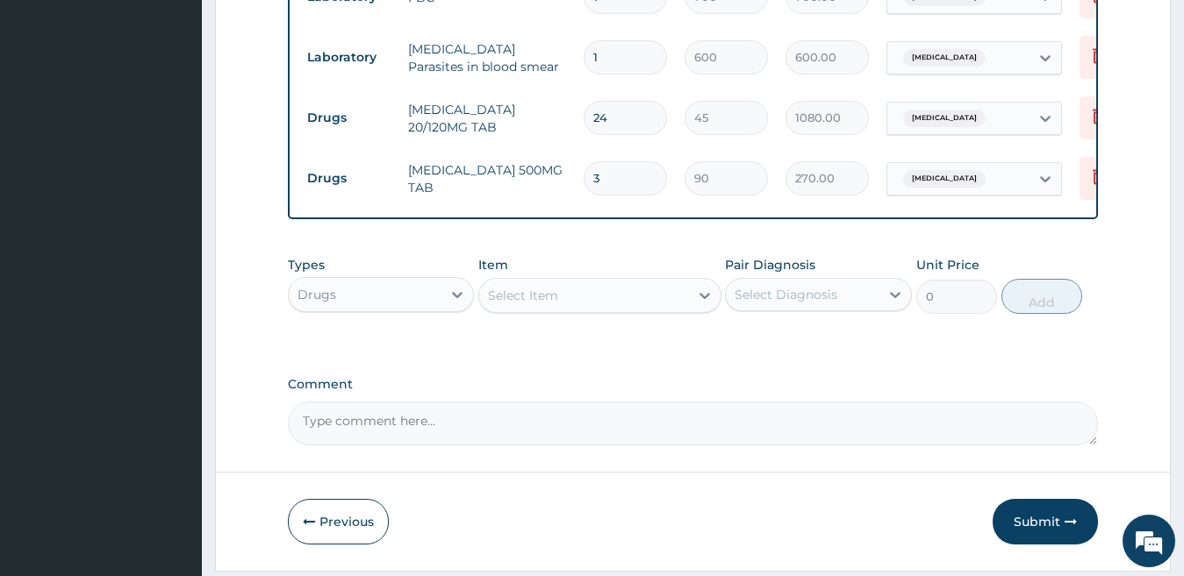
scroll to position [803, 0]
type input "3"
click at [505, 321] on div "Types Drugs Item Select Item Pair Diagnosis Select Diagnosis Unit Price 0 Add" at bounding box center [693, 283] width 811 height 75
click at [505, 308] on div "Select Item" at bounding box center [584, 294] width 210 height 28
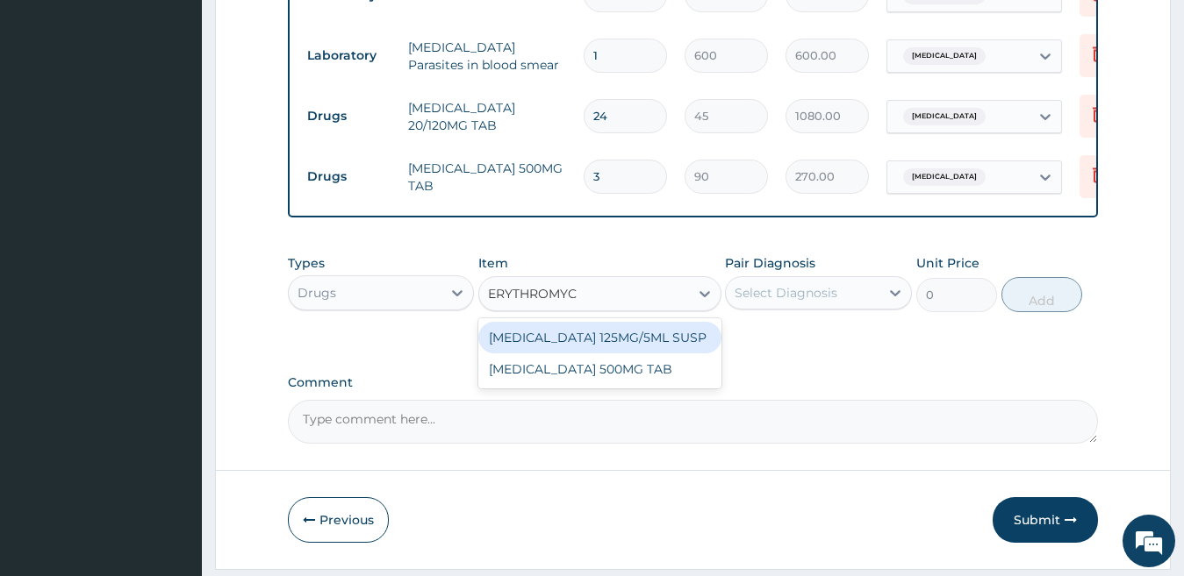
type input "ERYTHROMYCI"
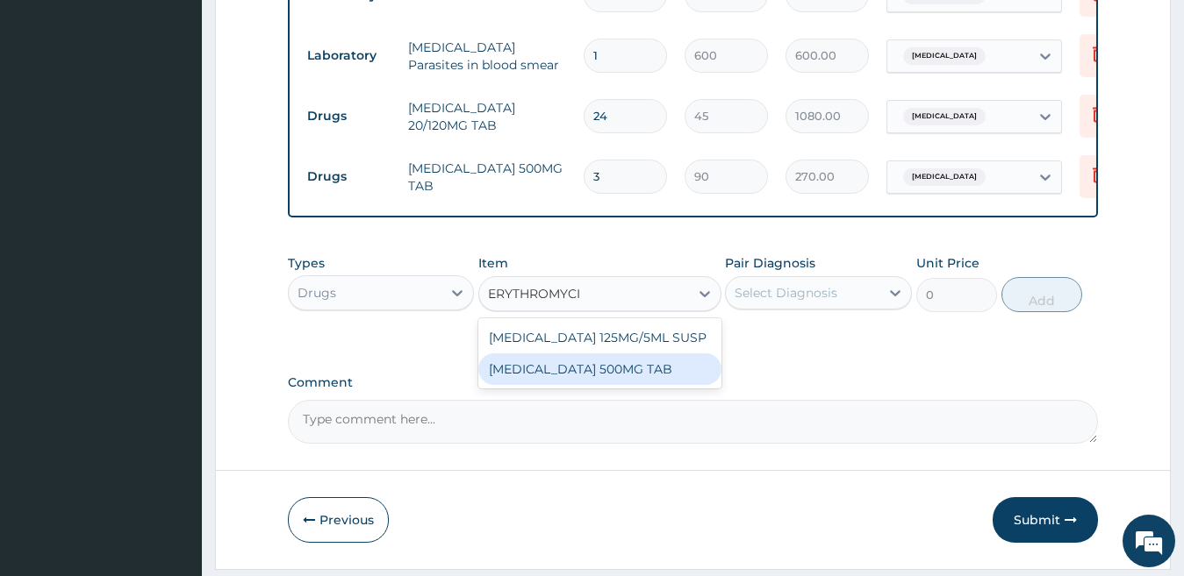
click at [542, 385] on div "[MEDICAL_DATA] 500MG TAB" at bounding box center [599, 370] width 243 height 32
type input "50"
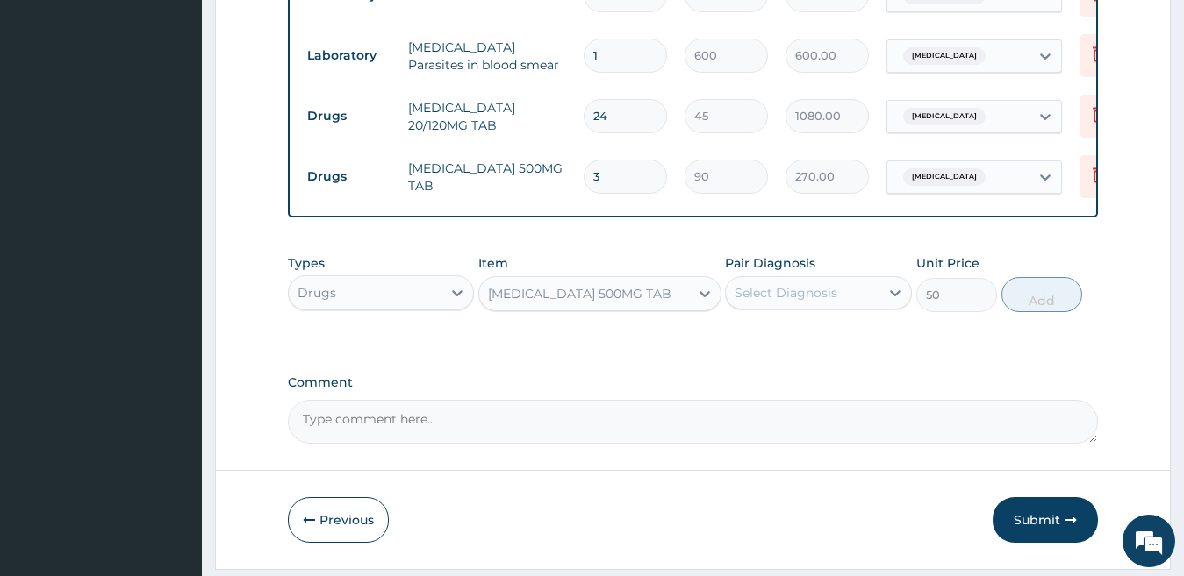
click at [834, 301] on div "Select Diagnosis" at bounding box center [785, 293] width 103 height 18
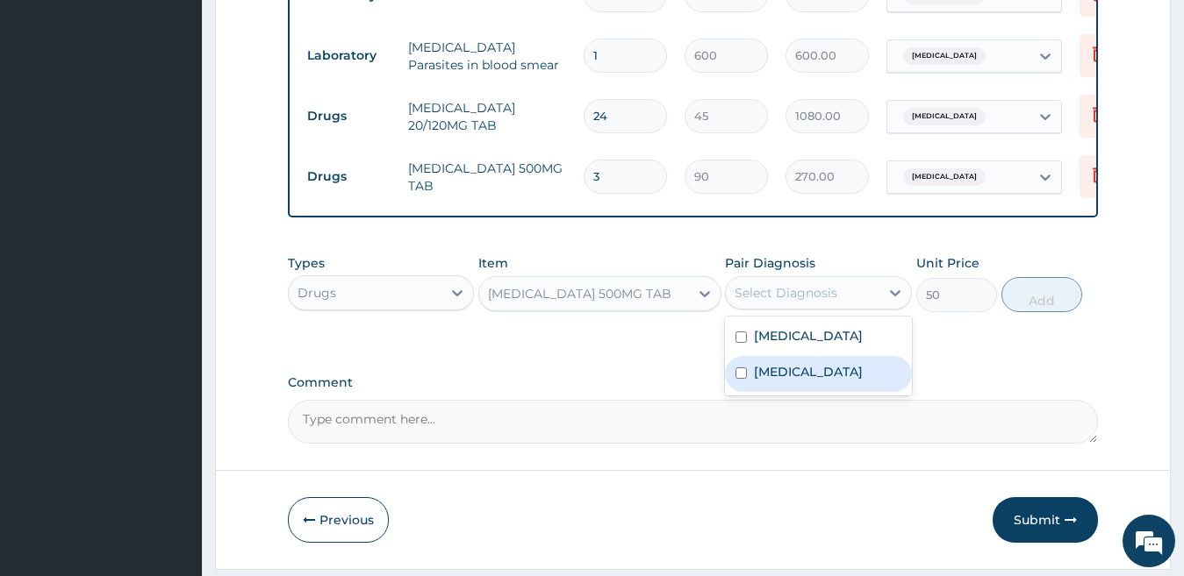
click at [802, 381] on label "[MEDICAL_DATA]" at bounding box center [808, 372] width 109 height 18
checkbox input "true"
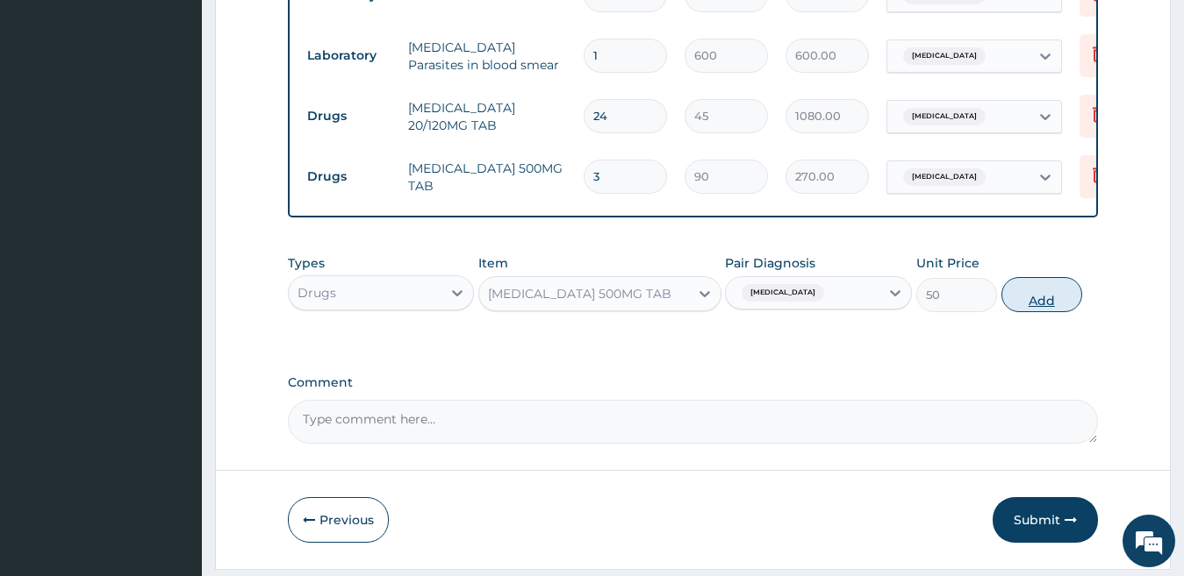
click at [1017, 305] on button "Add" at bounding box center [1041, 294] width 81 height 35
type input "0"
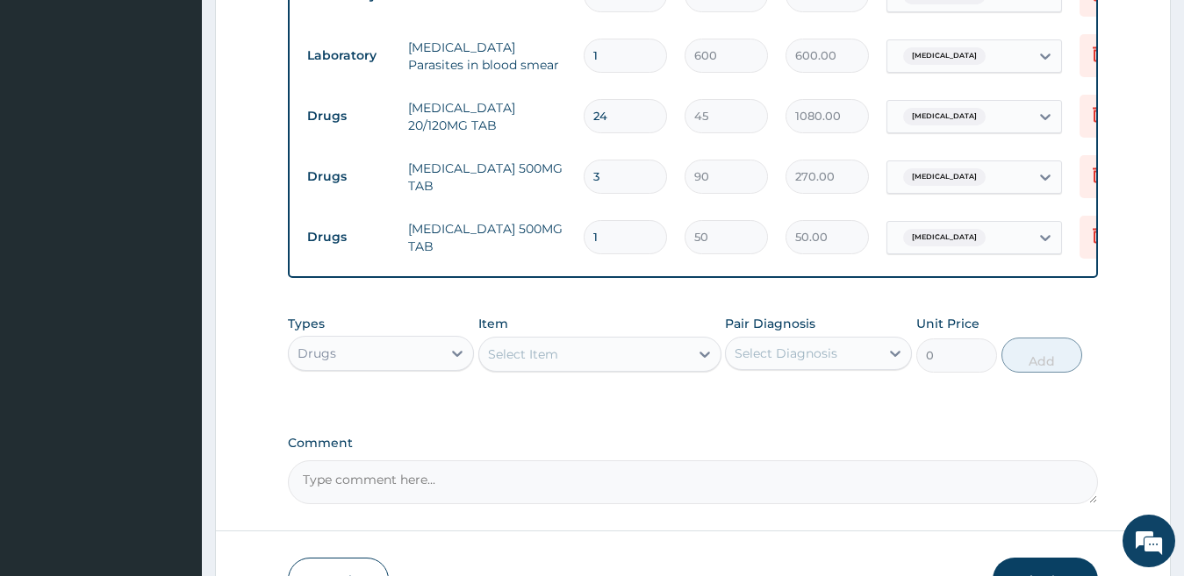
type input "0.00"
type input "2"
type input "100.00"
type input "21"
type input "1050.00"
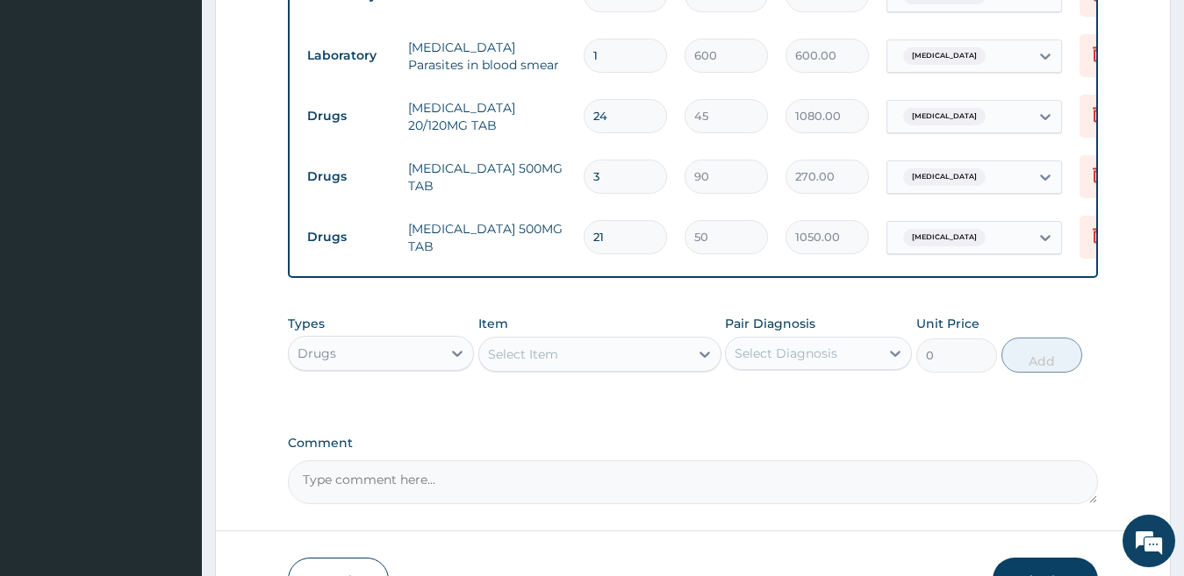
type input "21"
click at [517, 363] on div "Select Item" at bounding box center [523, 355] width 70 height 18
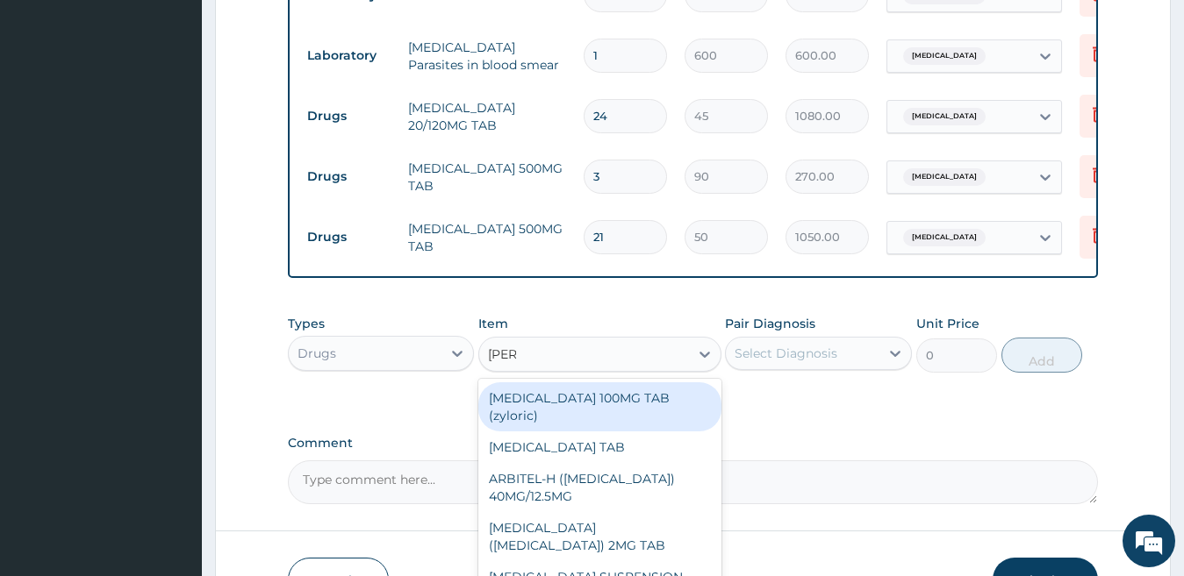
type input "LORAT"
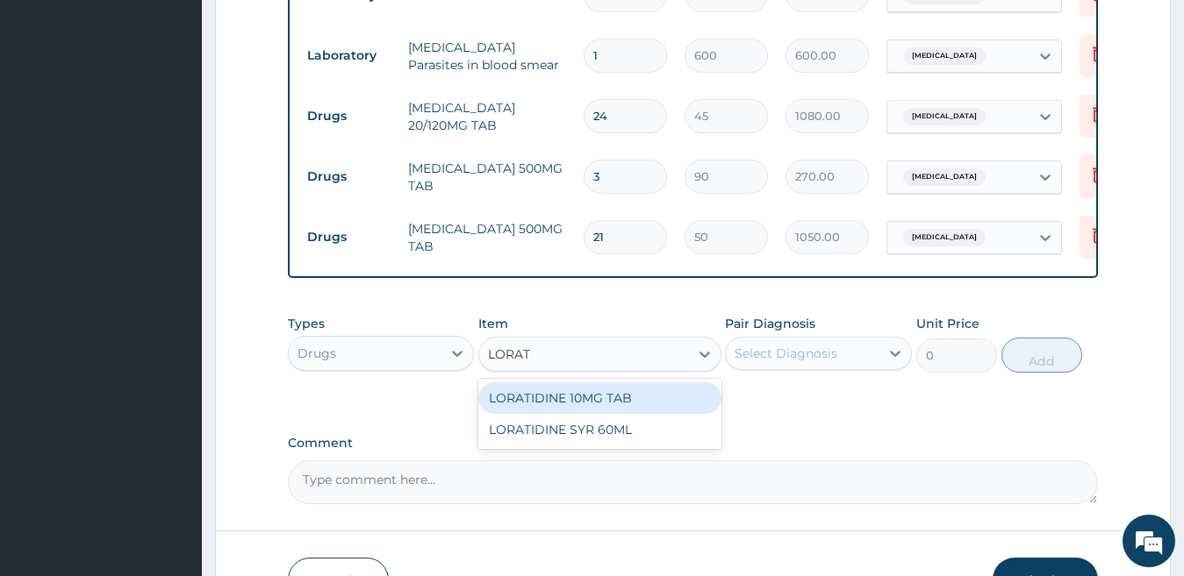
click at [511, 392] on div "LORATIDINE 10MG TAB" at bounding box center [599, 399] width 243 height 32
type input "25"
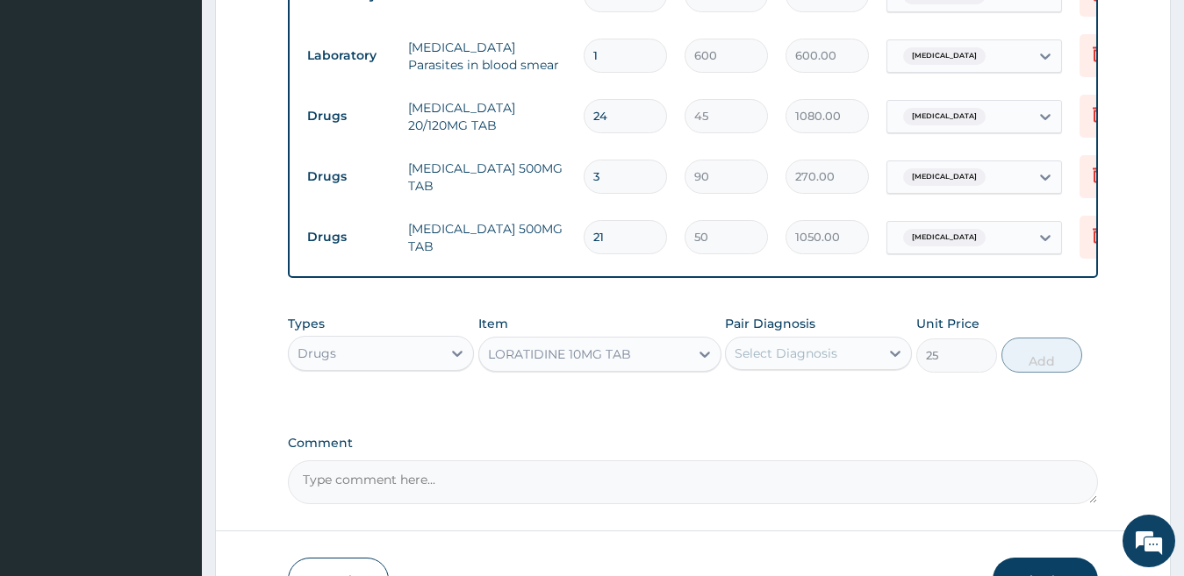
click at [827, 359] on div "Select Diagnosis" at bounding box center [785, 354] width 103 height 18
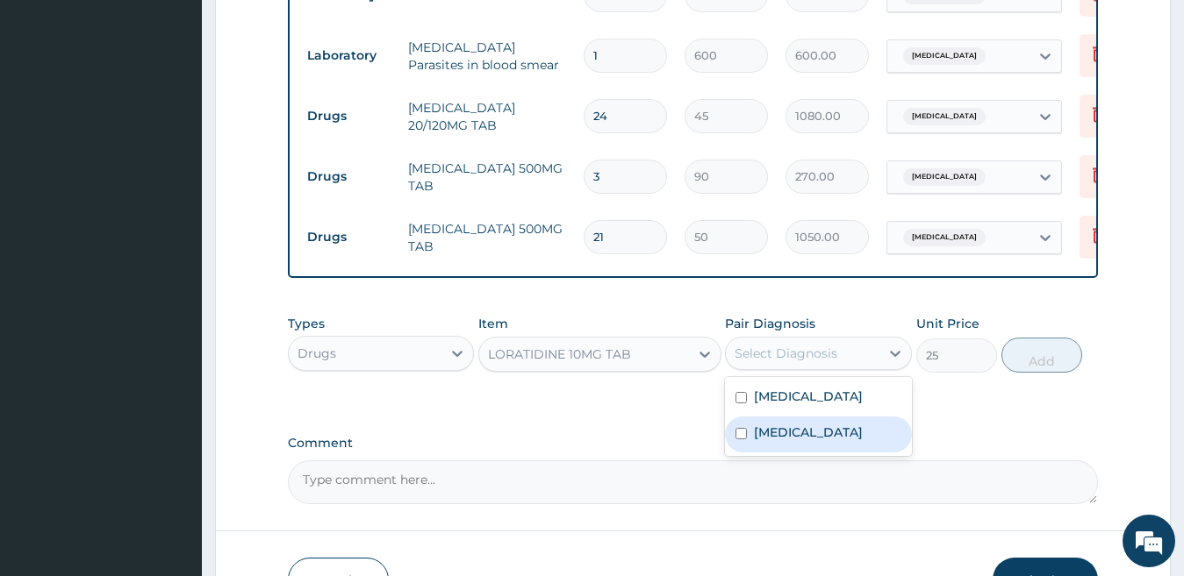
click at [798, 441] on label "[MEDICAL_DATA]" at bounding box center [808, 433] width 109 height 18
checkbox input "true"
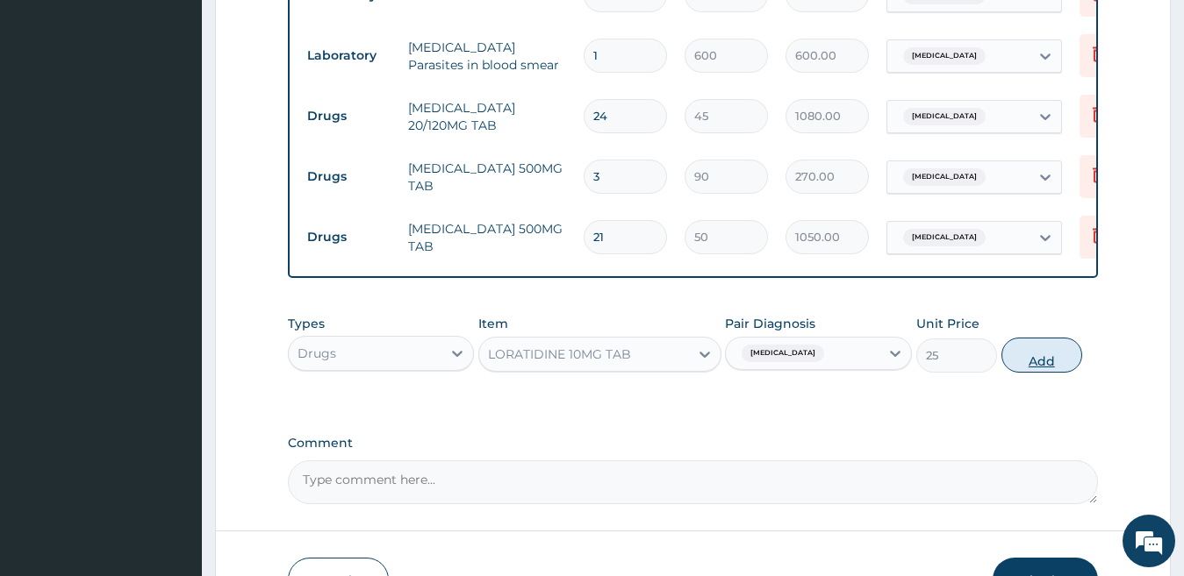
click at [1041, 369] on button "Add" at bounding box center [1041, 355] width 81 height 35
type input "0"
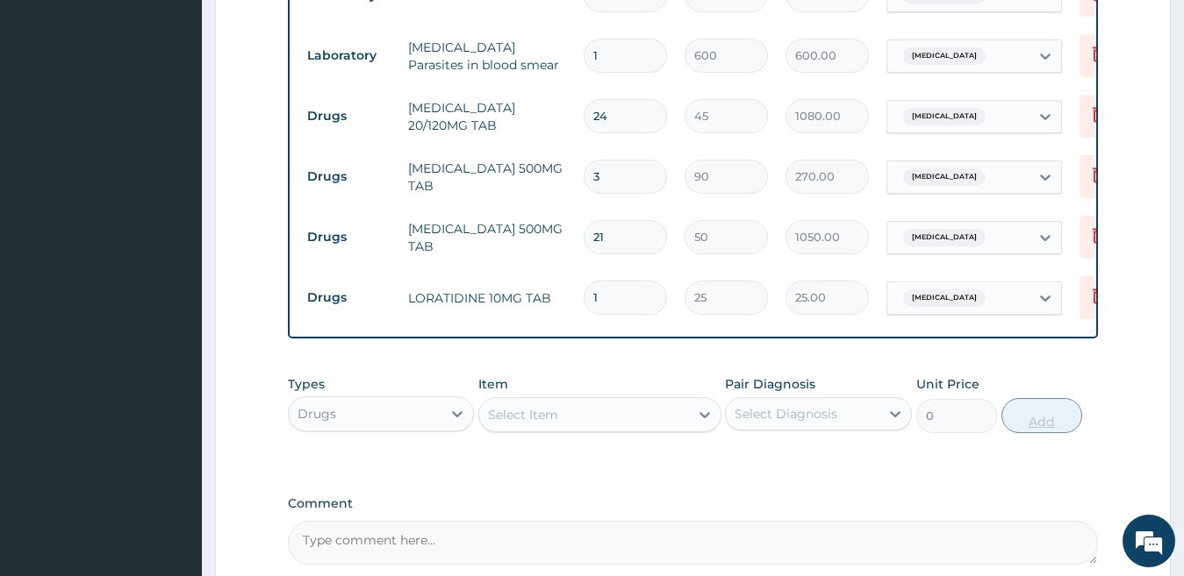
type input "0.00"
type input "7"
type input "175.00"
type input "7"
click at [555, 413] on div "Select Item" at bounding box center [523, 415] width 70 height 18
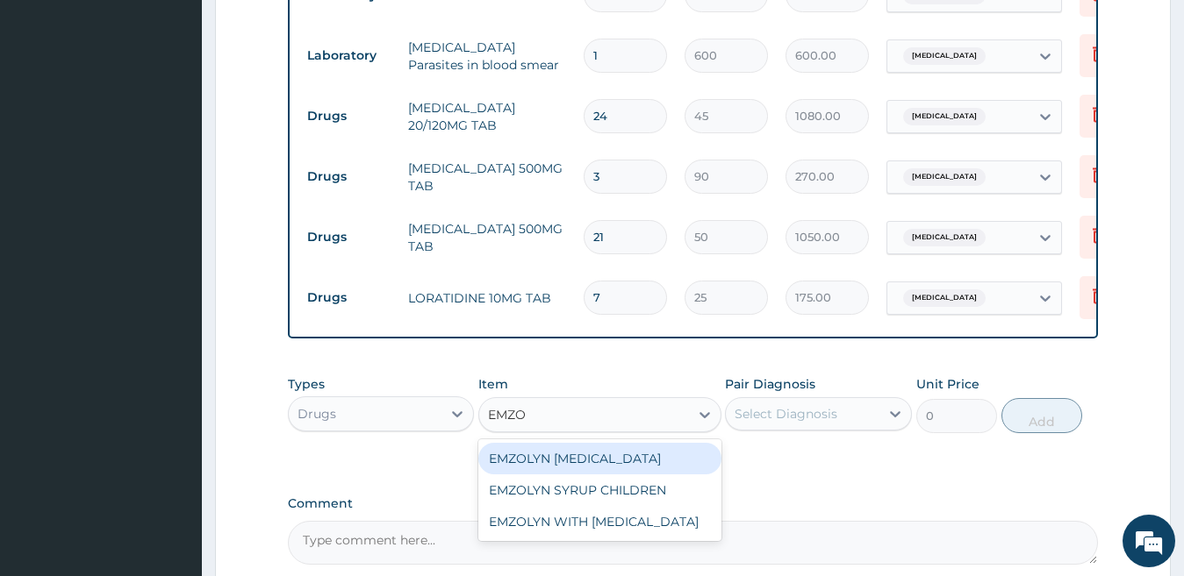
type input "EMZOL"
click at [576, 462] on div "EMZOLYN [MEDICAL_DATA]" at bounding box center [599, 459] width 243 height 32
type input "350"
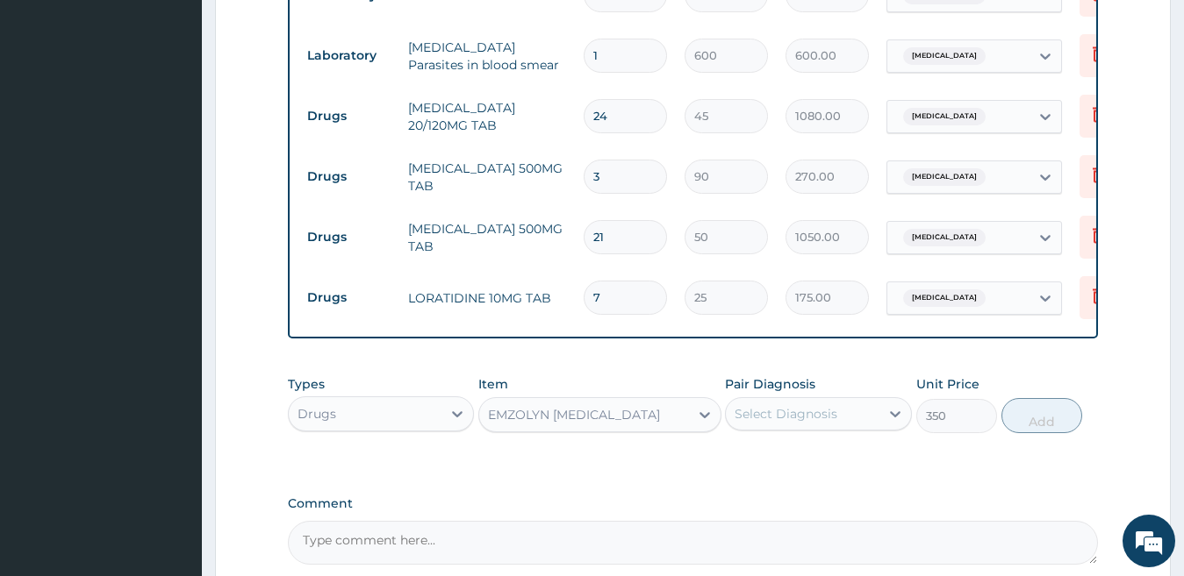
click at [845, 418] on div "Select Diagnosis" at bounding box center [803, 414] width 154 height 28
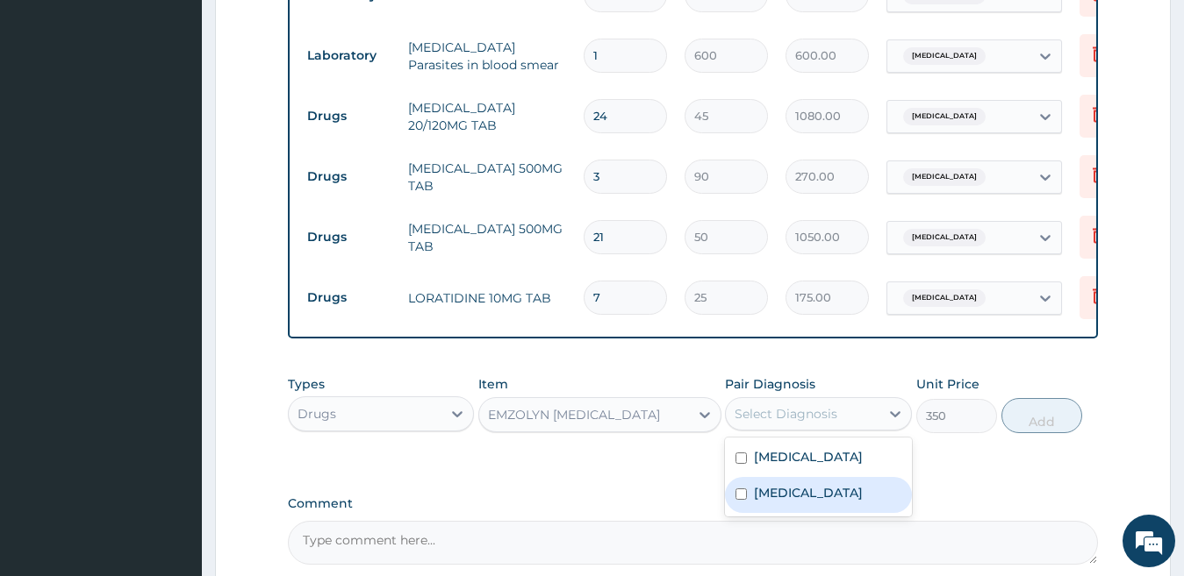
click at [796, 502] on label "[MEDICAL_DATA]" at bounding box center [808, 493] width 109 height 18
checkbox input "true"
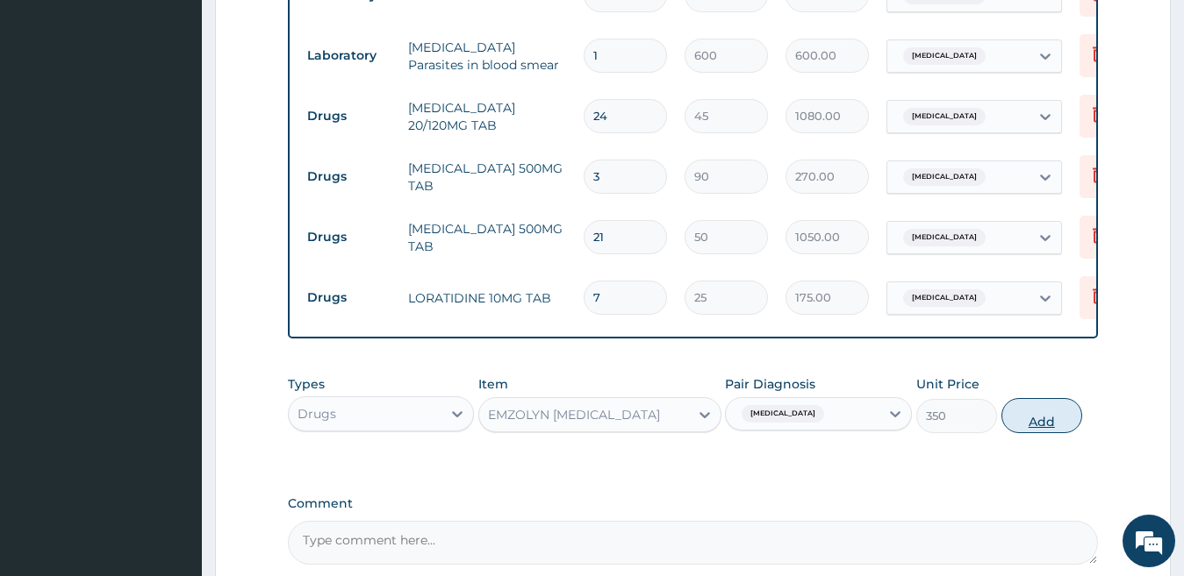
click at [1043, 433] on button "Add" at bounding box center [1041, 415] width 81 height 35
type input "0"
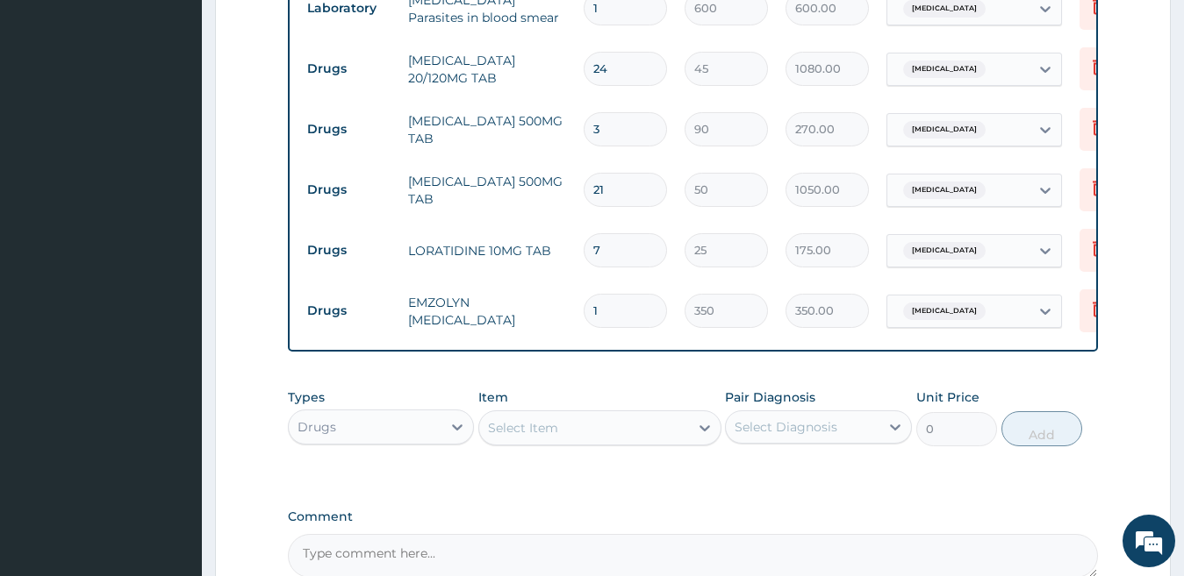
scroll to position [1044, 0]
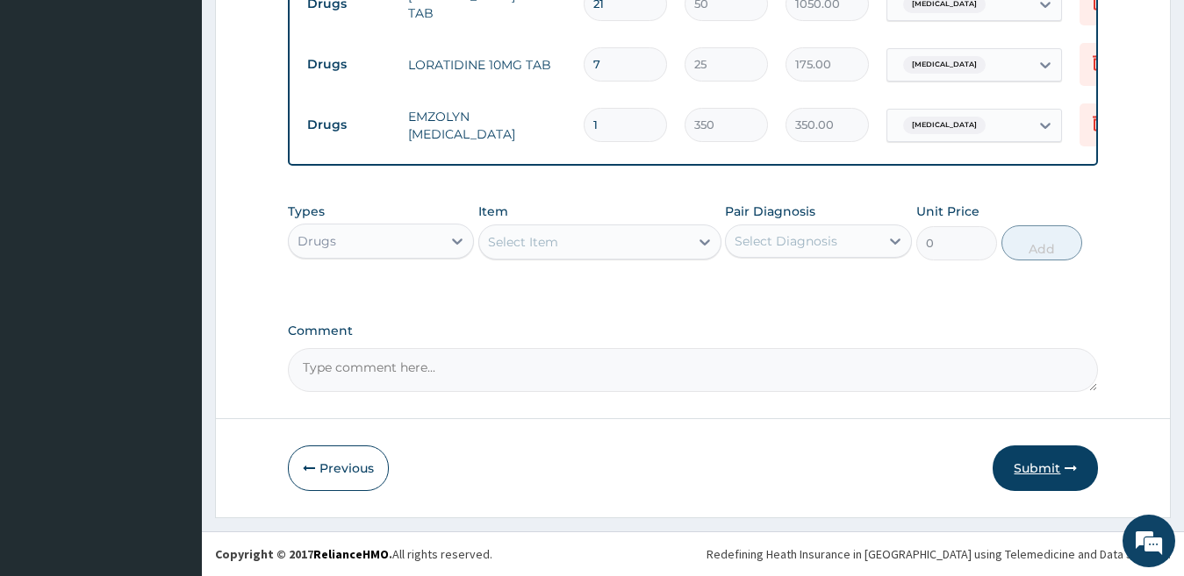
click at [1045, 480] on button "Submit" at bounding box center [1044, 469] width 105 height 46
